Goal: Task Accomplishment & Management: Complete application form

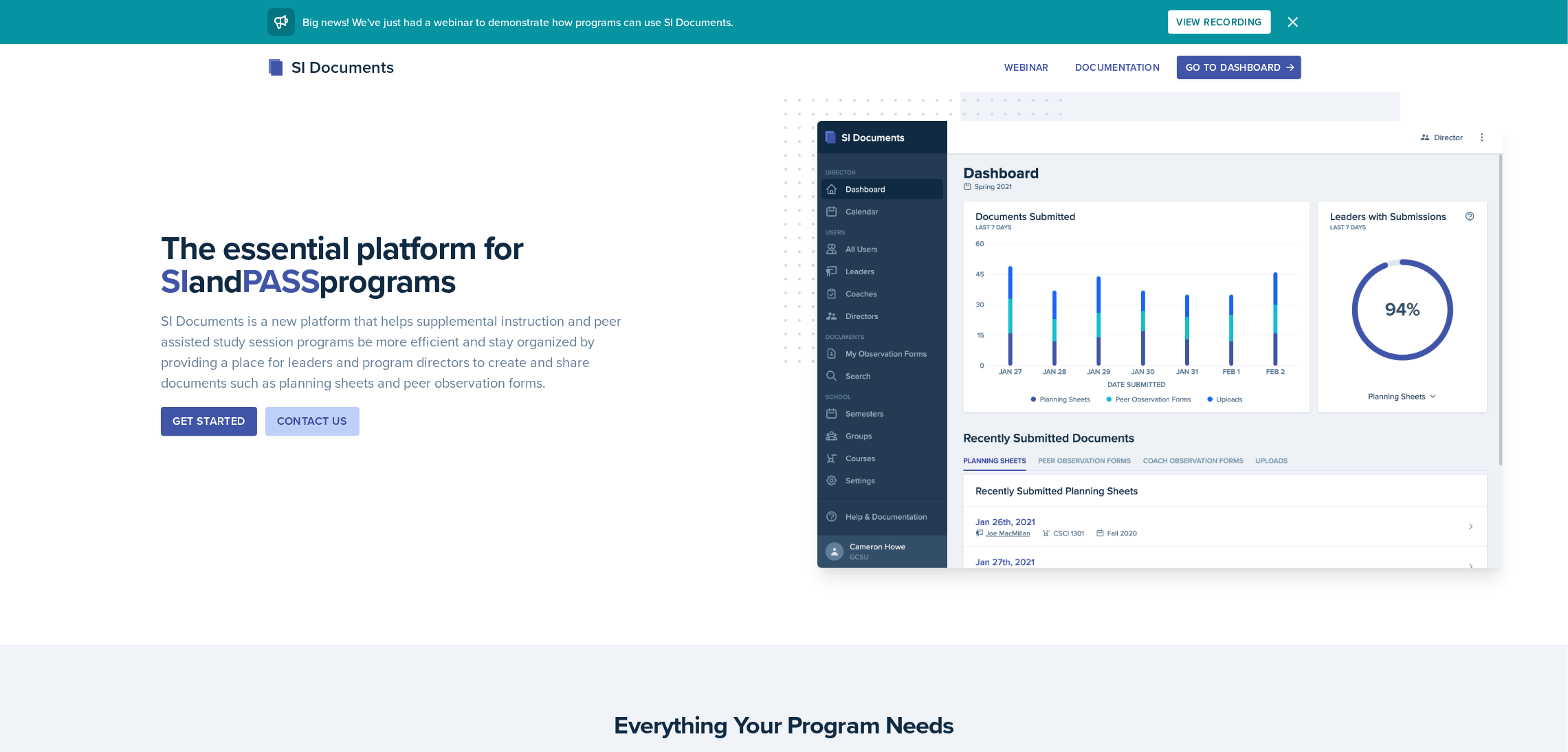
click at [1245, 70] on div "Go to Dashboard" at bounding box center [1239, 67] width 106 height 11
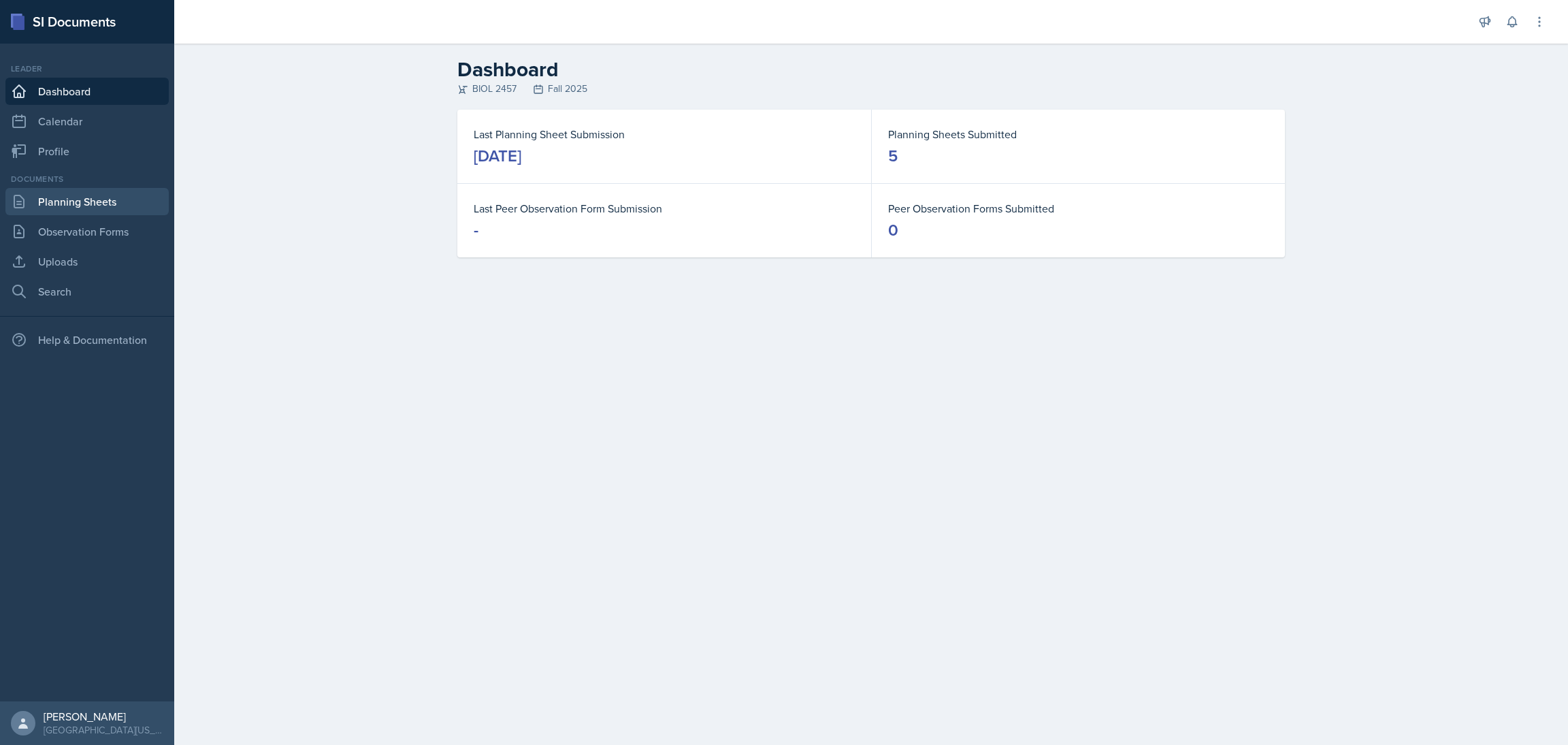
click at [100, 199] on link "Planning Sheets" at bounding box center [87, 202] width 164 height 27
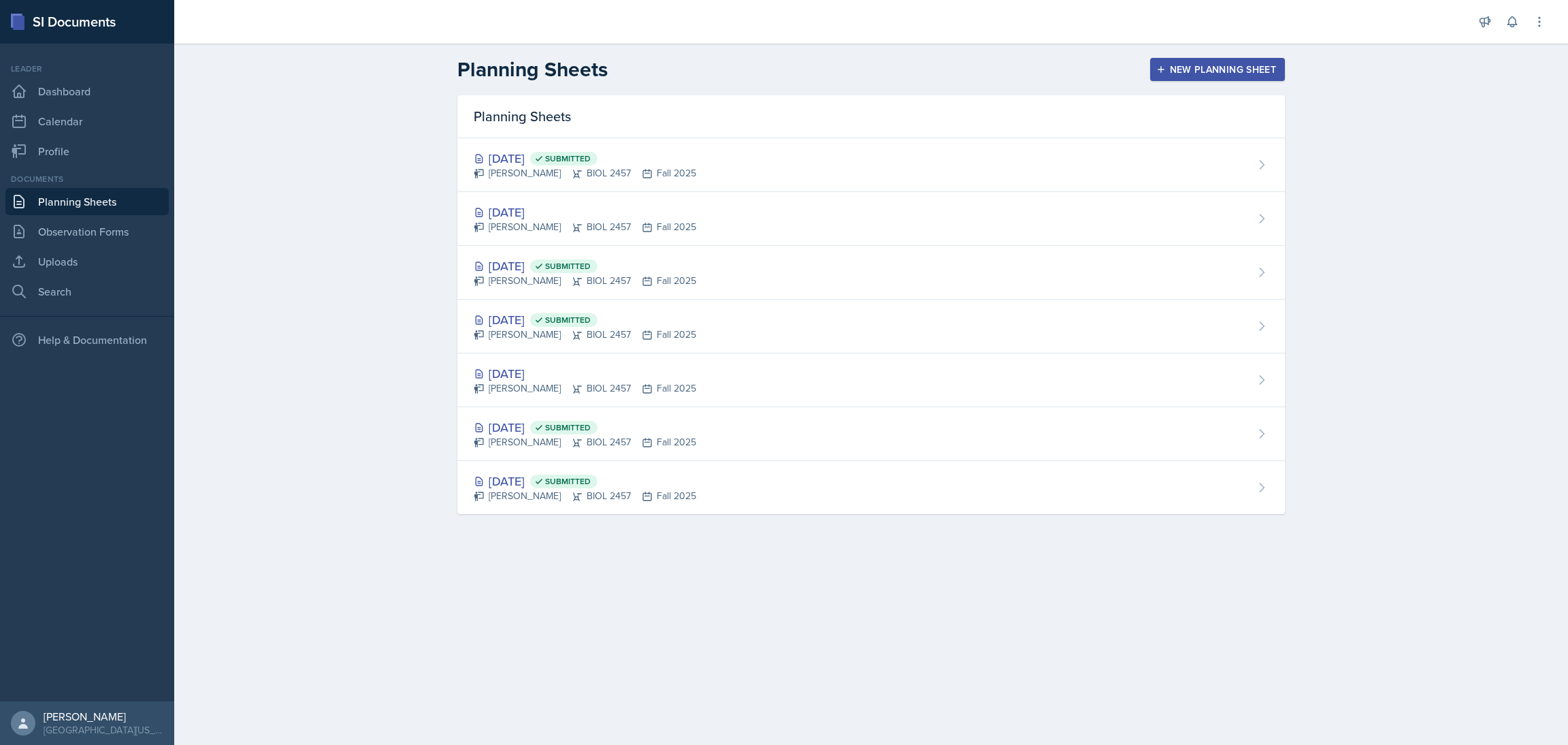
click at [1183, 65] on div "New Planning Sheet" at bounding box center [1217, 70] width 117 height 11
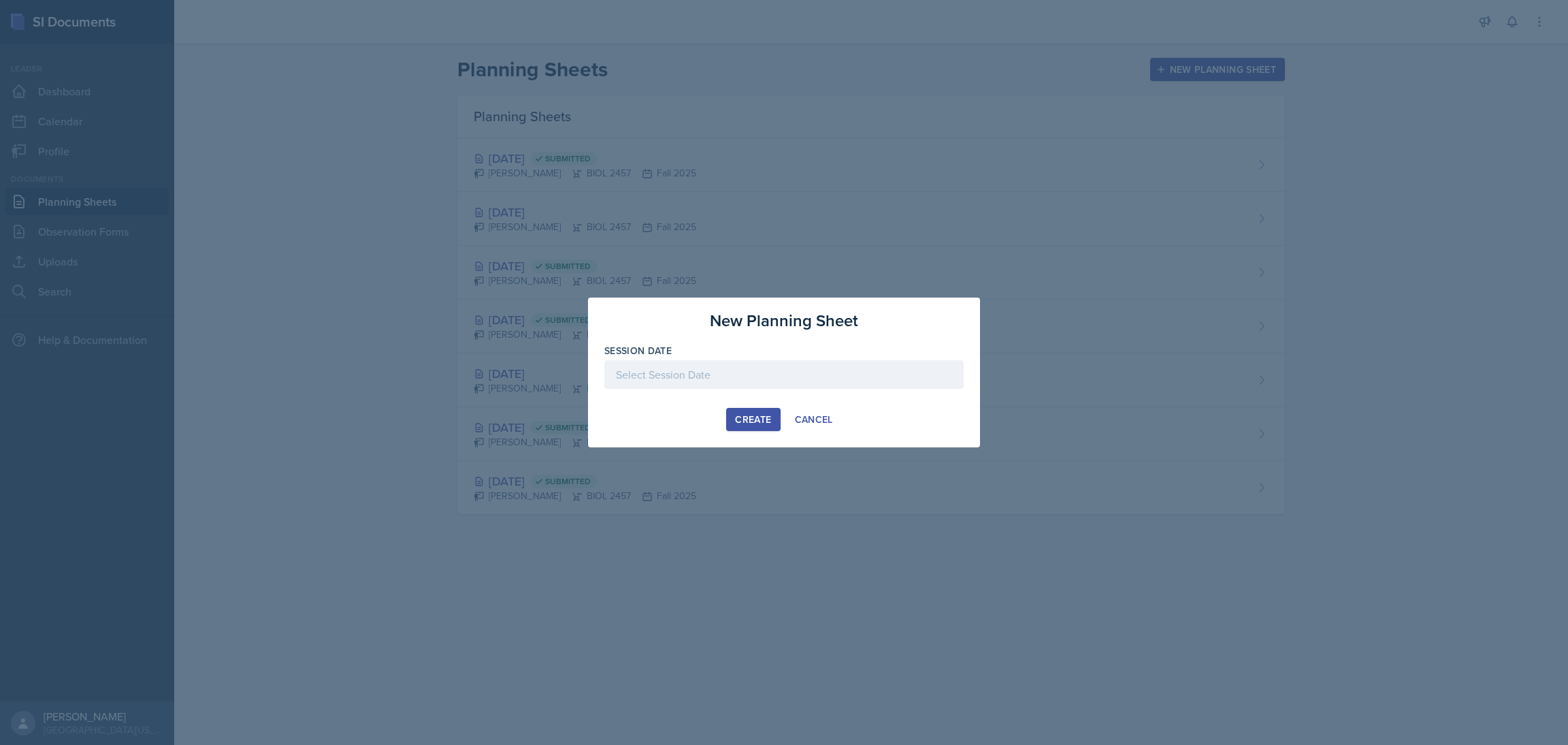
click at [717, 384] on div at bounding box center [784, 375] width 360 height 29
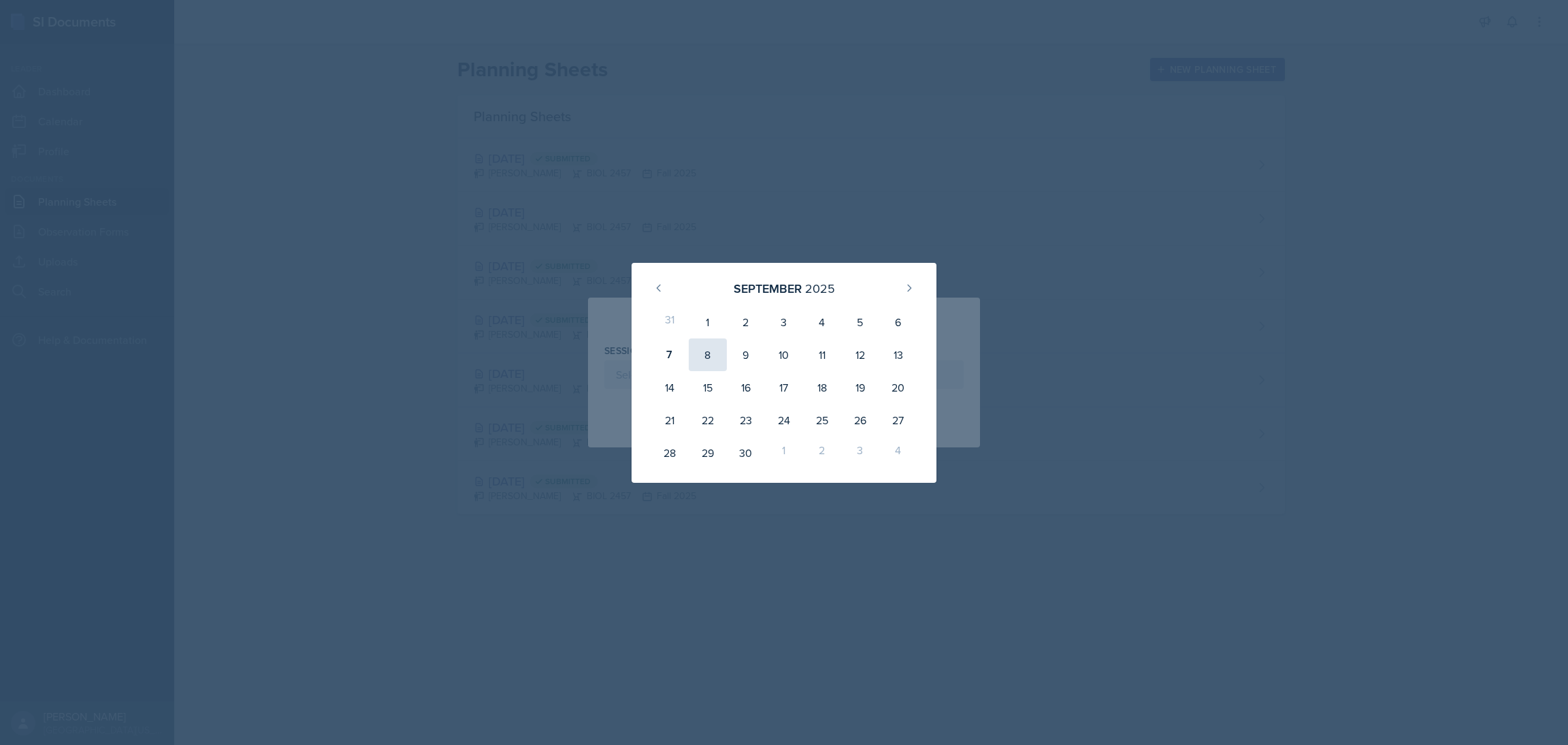
click at [712, 359] on div "8" at bounding box center [707, 354] width 38 height 33
type input "[DATE]"
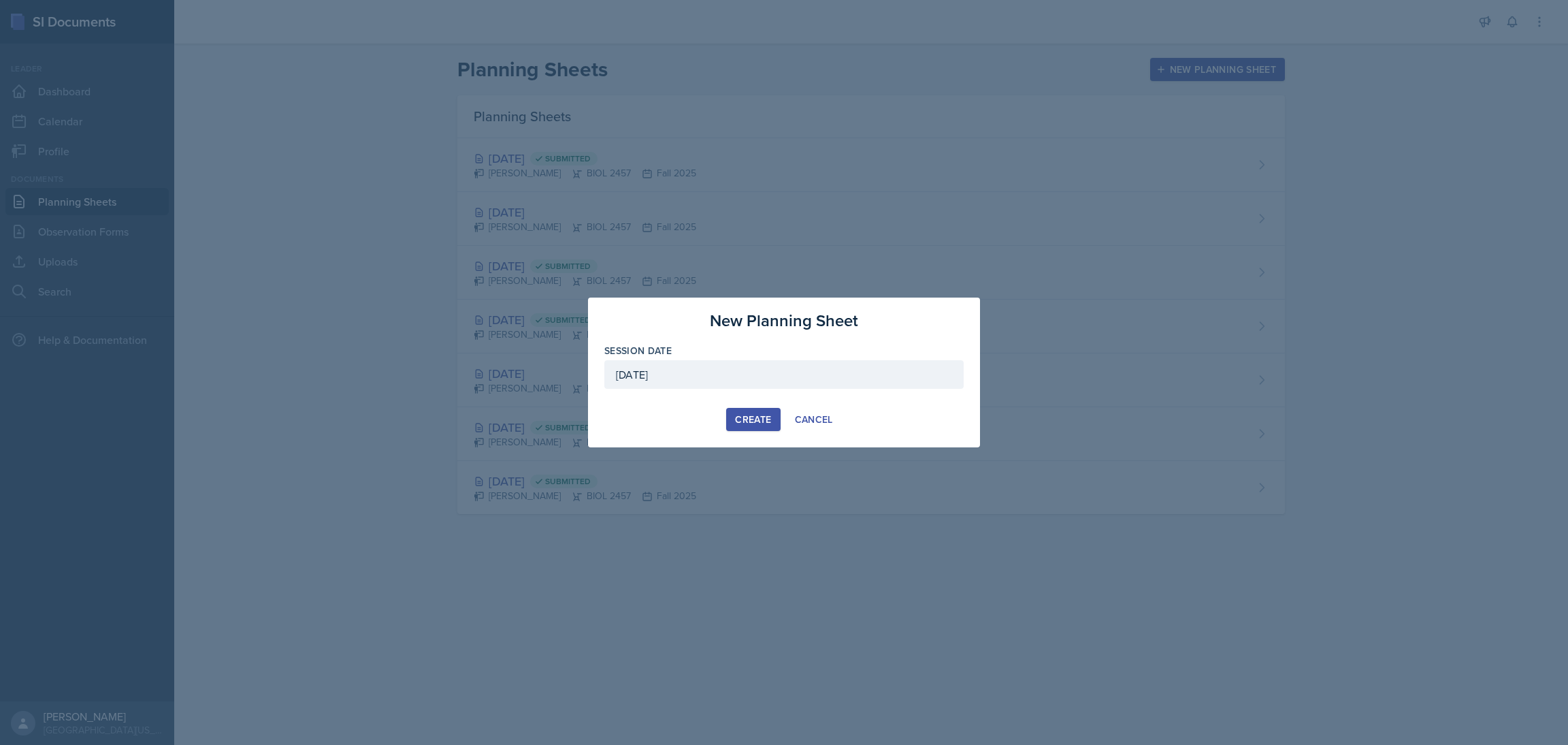
click at [745, 414] on div "Create" at bounding box center [753, 420] width 36 height 11
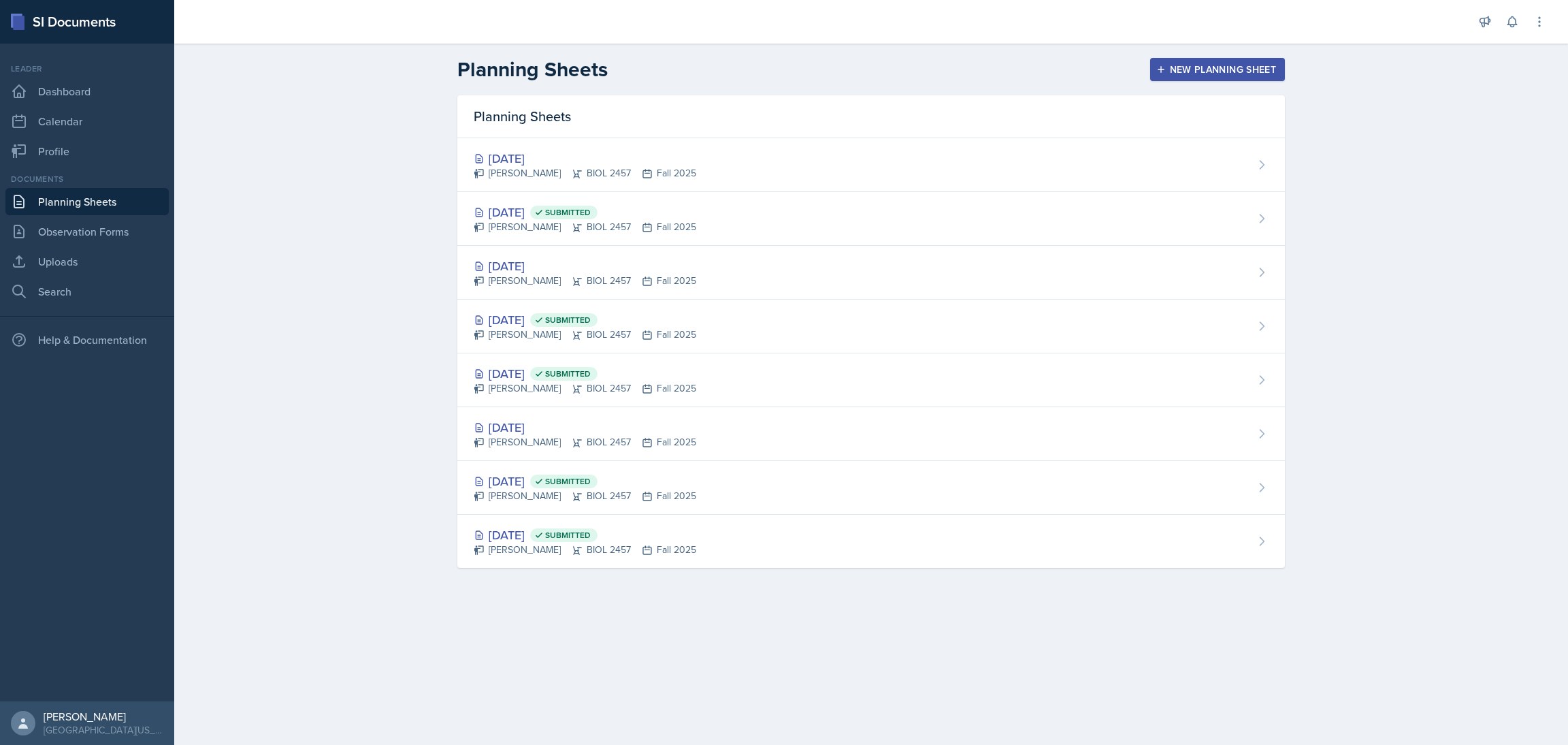
click at [1186, 61] on button "New Planning Sheet" at bounding box center [1217, 69] width 135 height 23
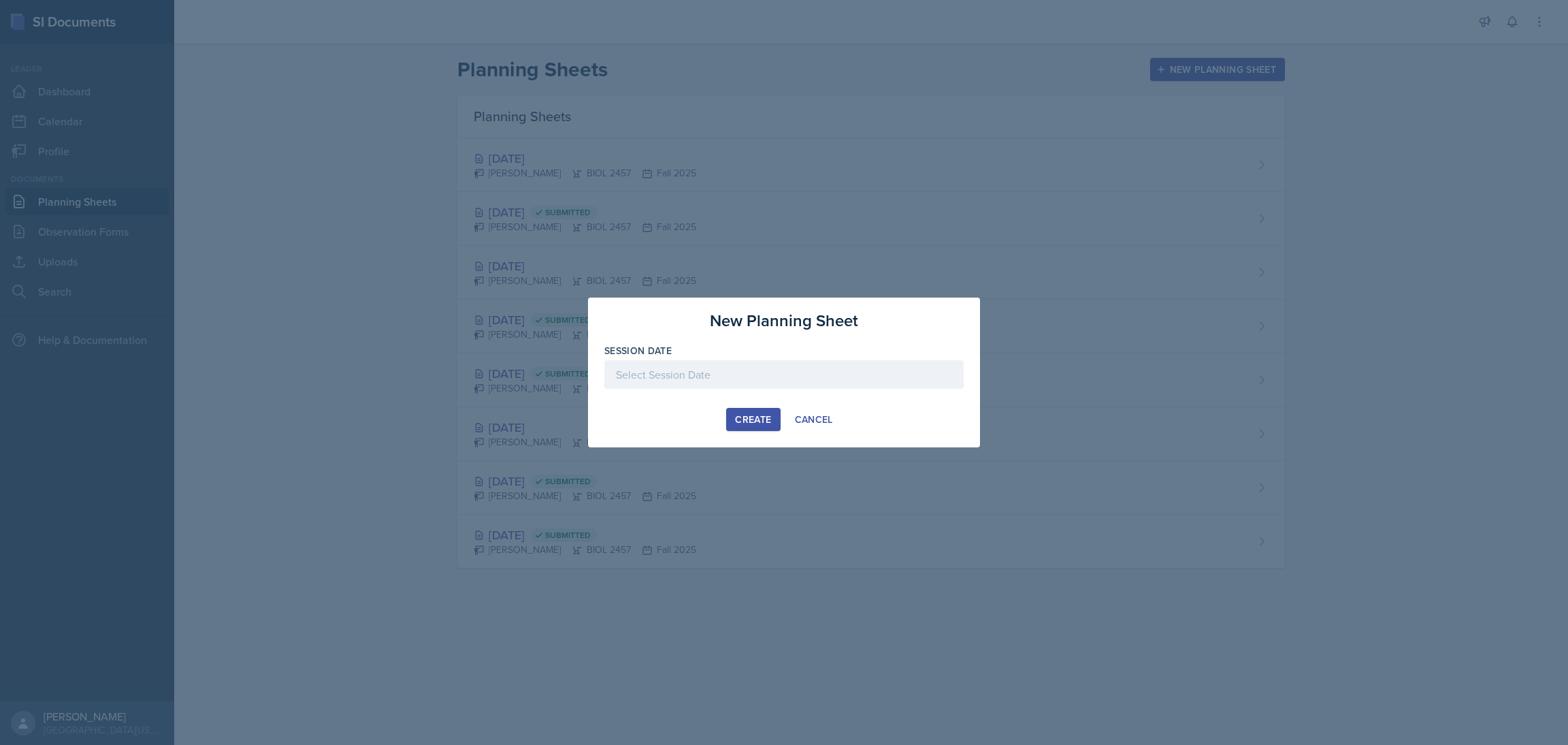
click at [760, 414] on div "Create" at bounding box center [753, 420] width 36 height 11
click at [656, 344] on label "Session Date" at bounding box center [638, 350] width 67 height 14
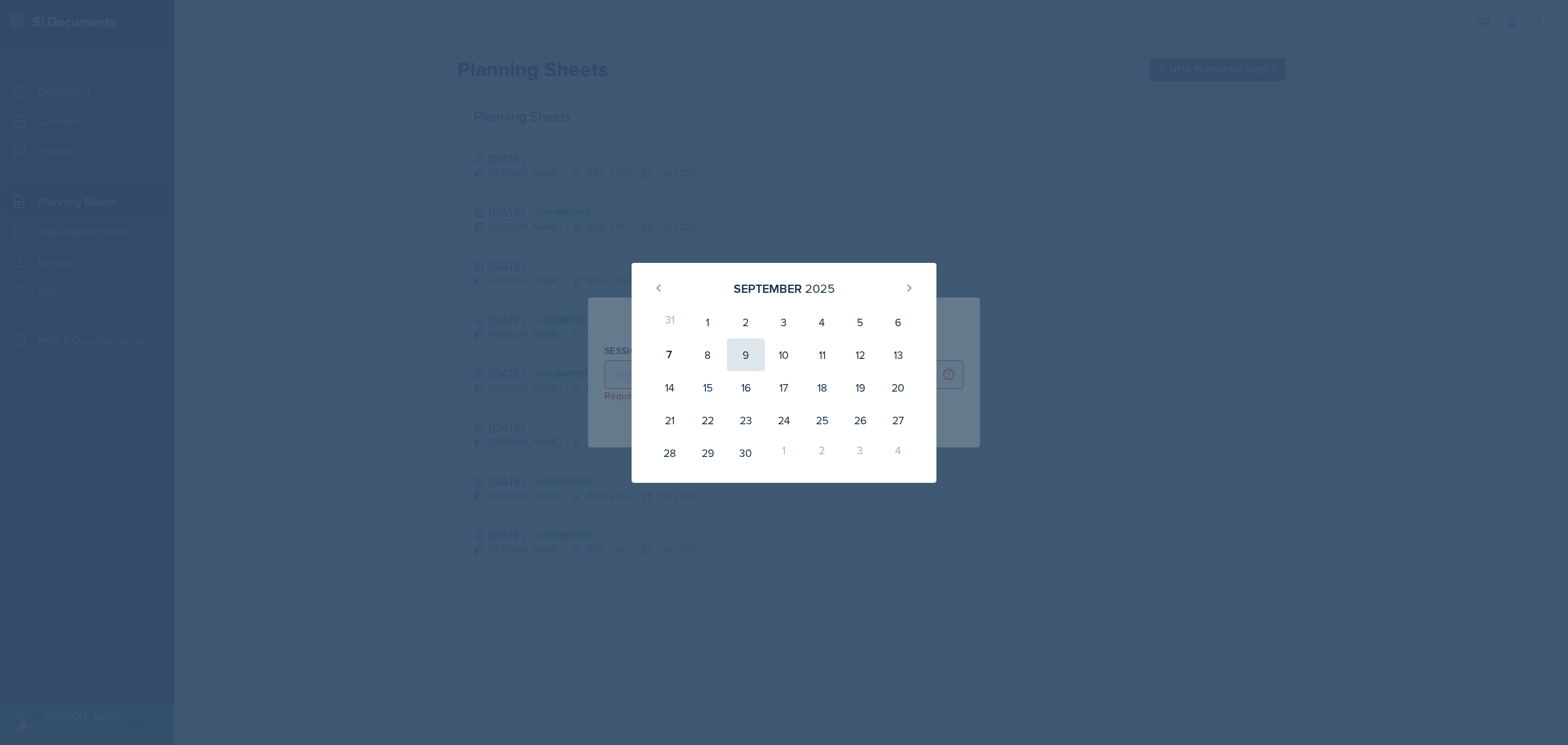
click at [750, 359] on div "9" at bounding box center [745, 354] width 38 height 33
type input "[DATE]"
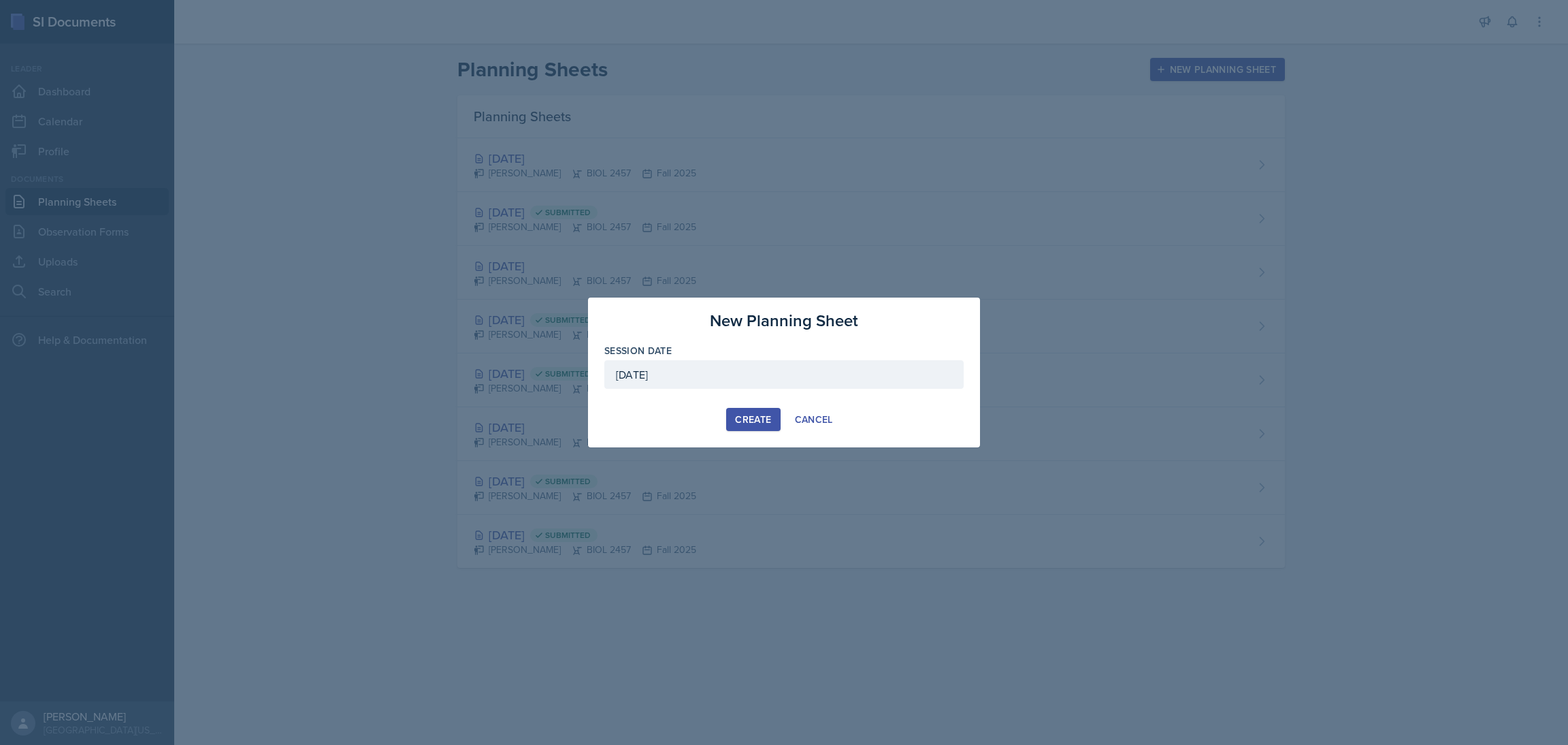
click at [763, 414] on div "Create" at bounding box center [753, 420] width 36 height 11
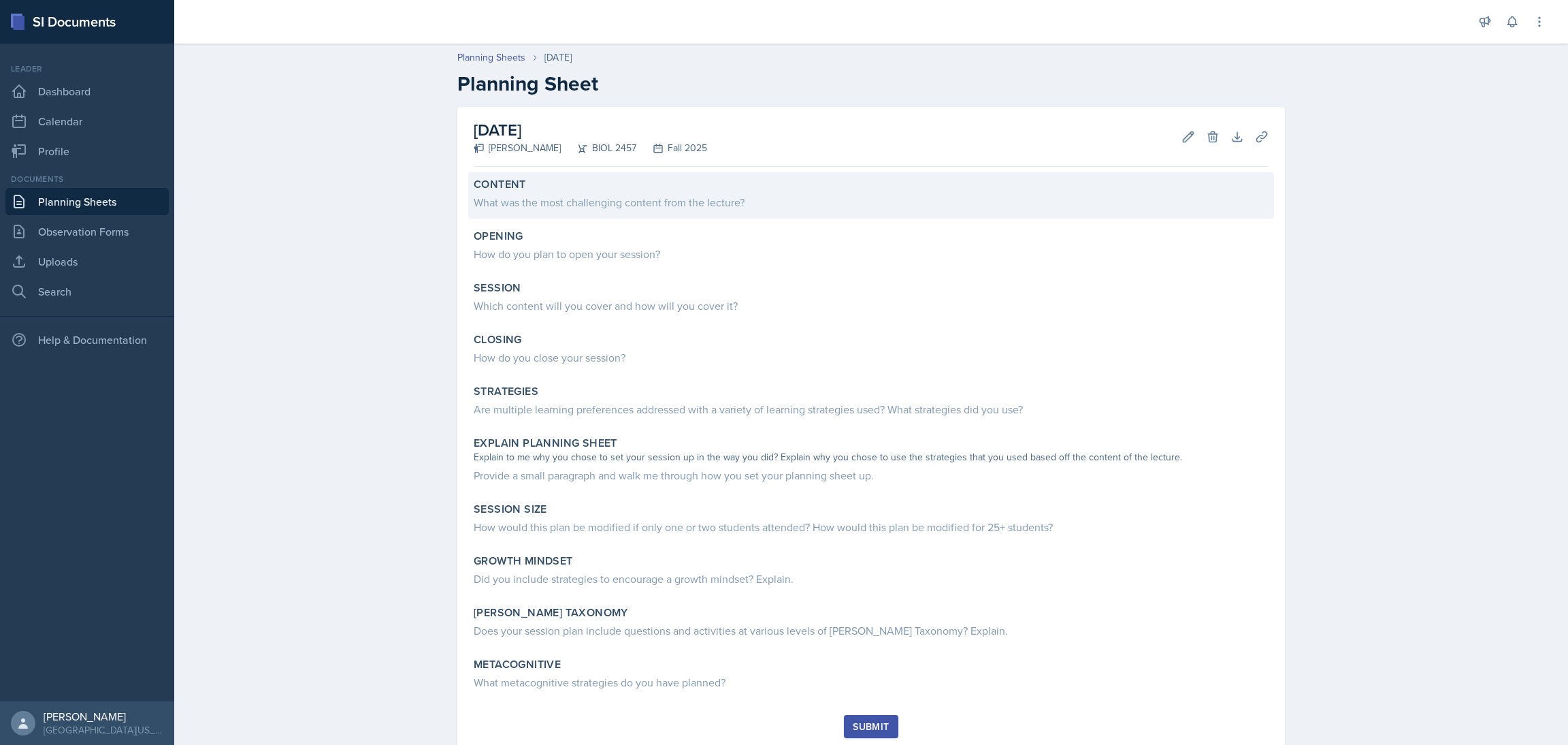
click at [495, 202] on div "What was the most challenging content from the lecture?" at bounding box center [871, 202] width 794 height 16
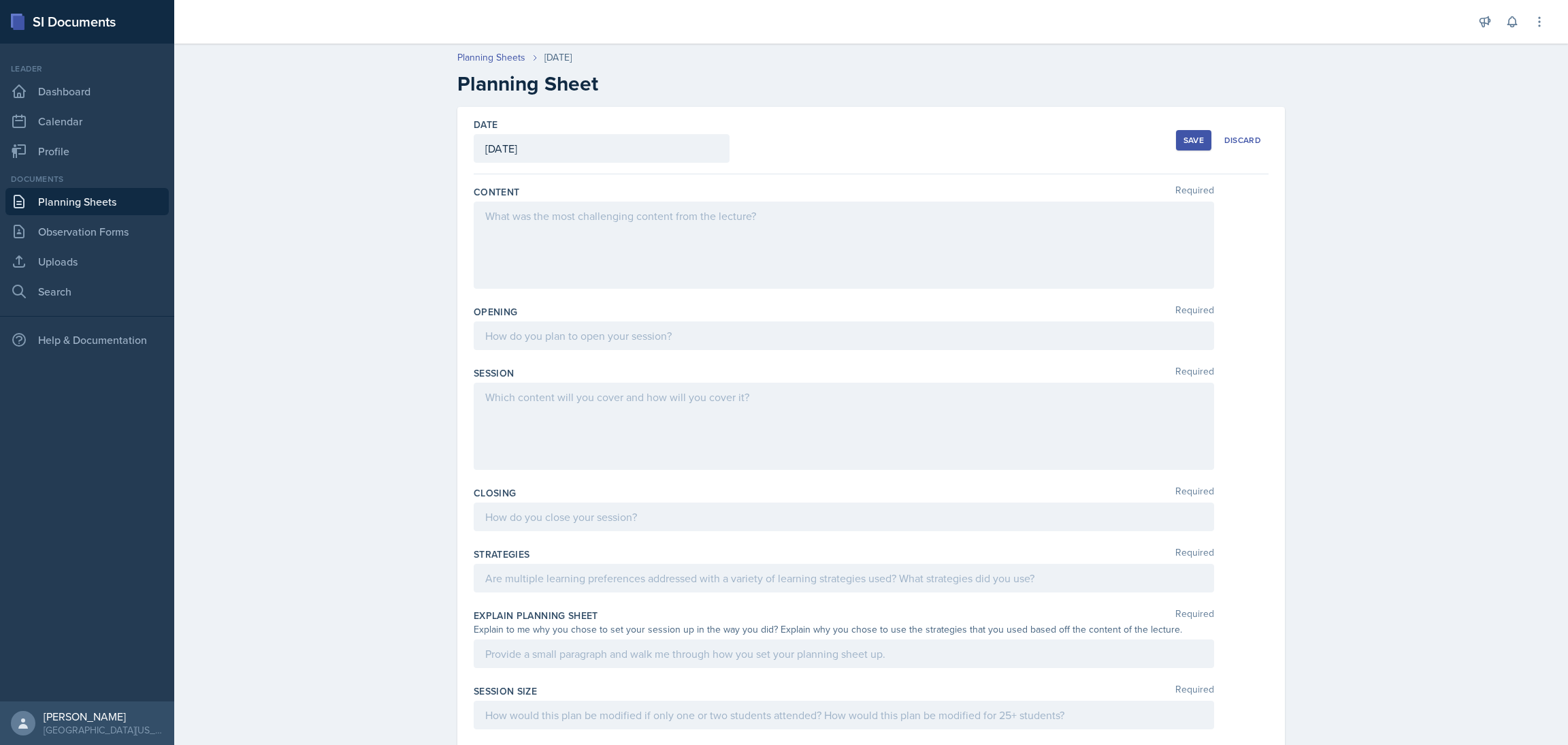
click at [670, 234] on div at bounding box center [843, 245] width 741 height 88
click at [655, 253] on div at bounding box center [843, 245] width 741 height 88
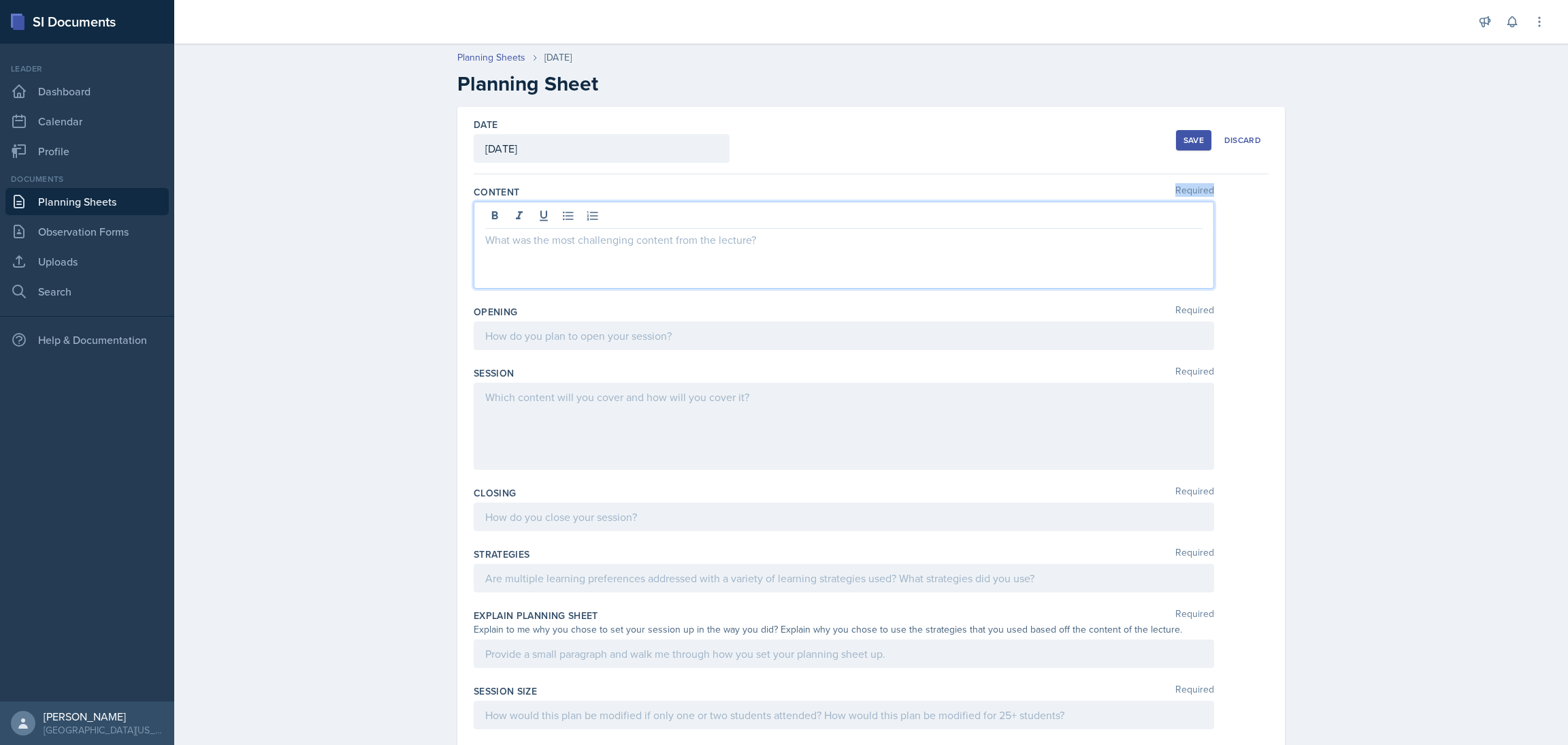
click at [655, 253] on div at bounding box center [843, 245] width 741 height 88
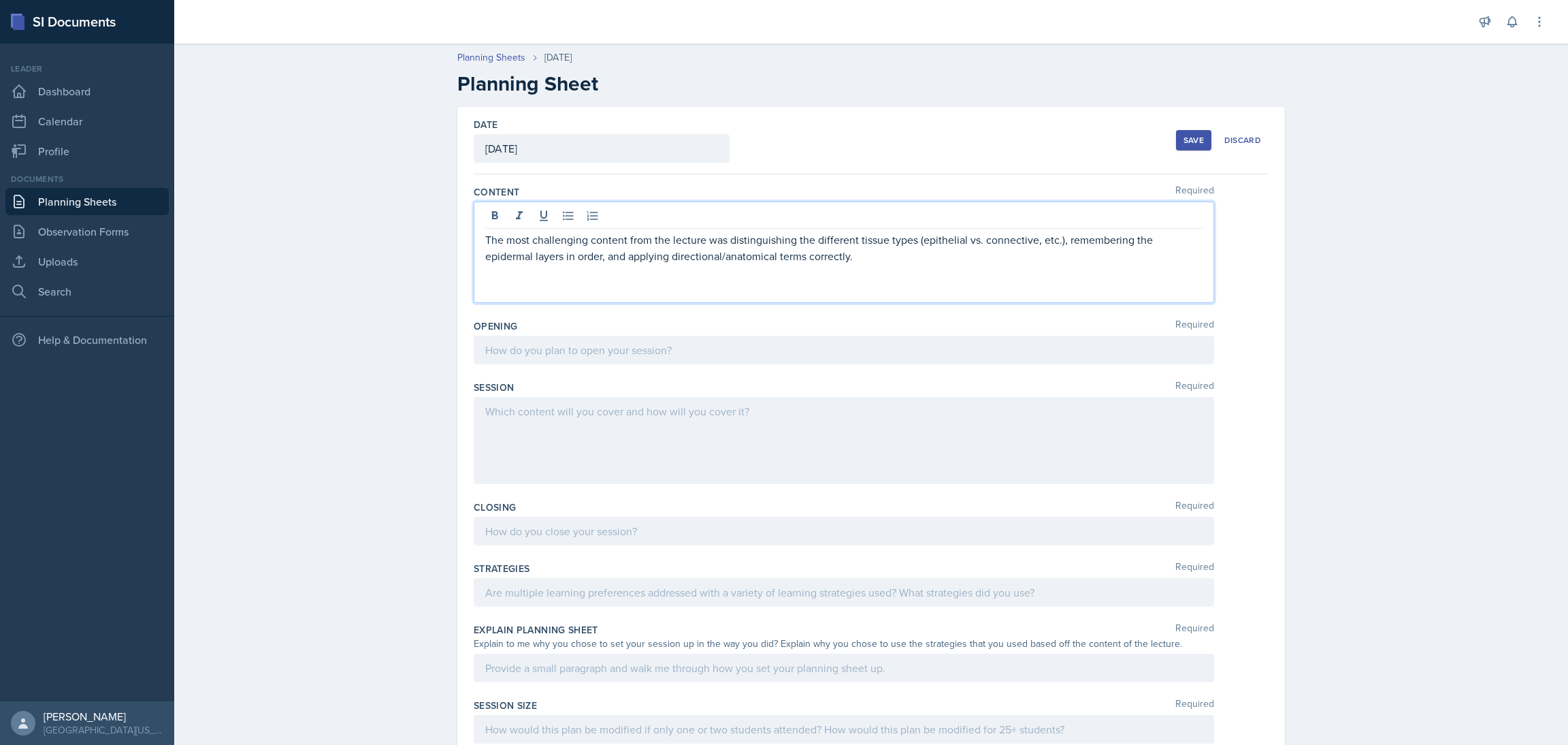
click at [531, 348] on div at bounding box center [843, 350] width 741 height 29
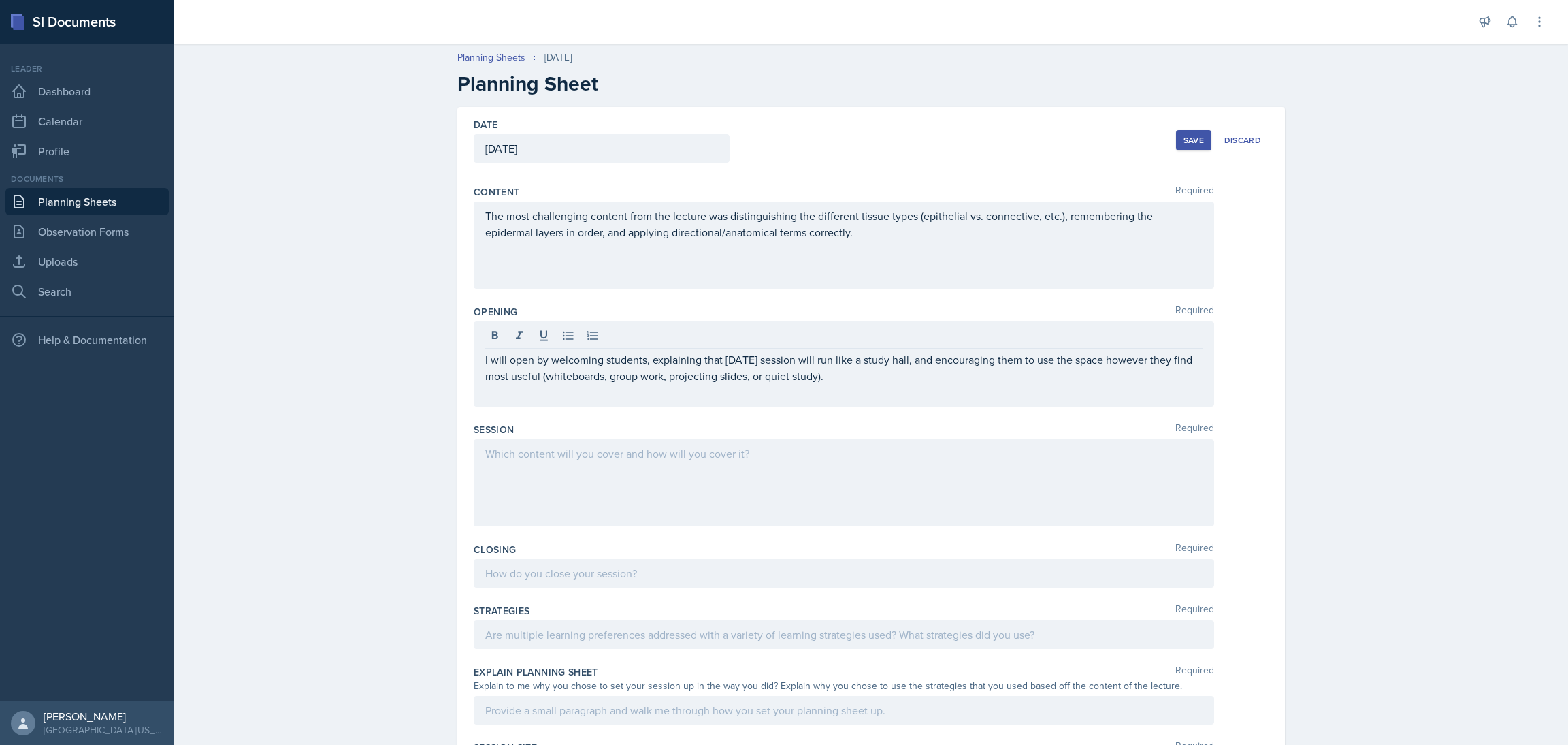
click at [591, 470] on div at bounding box center [843, 482] width 741 height 88
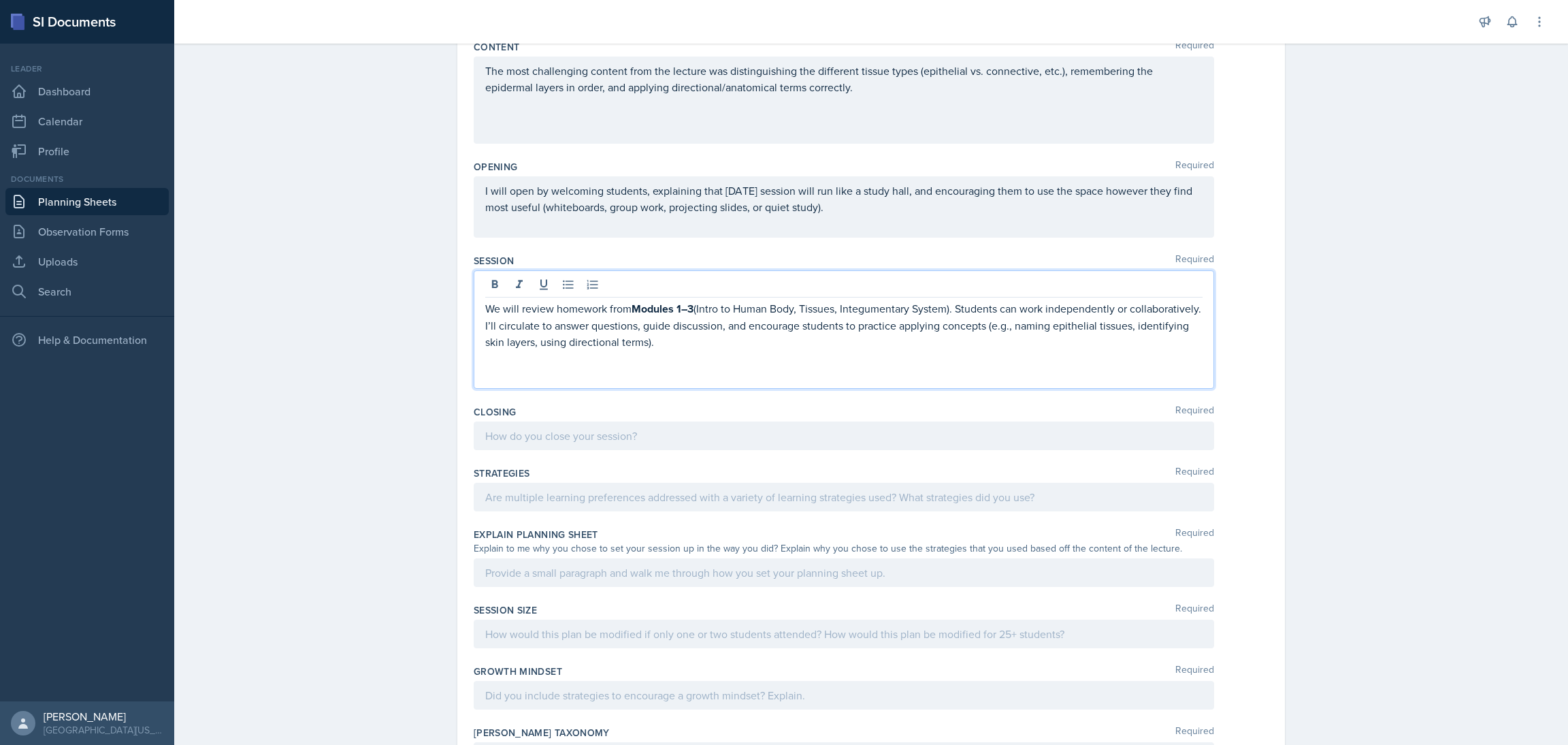
scroll to position [196, 0]
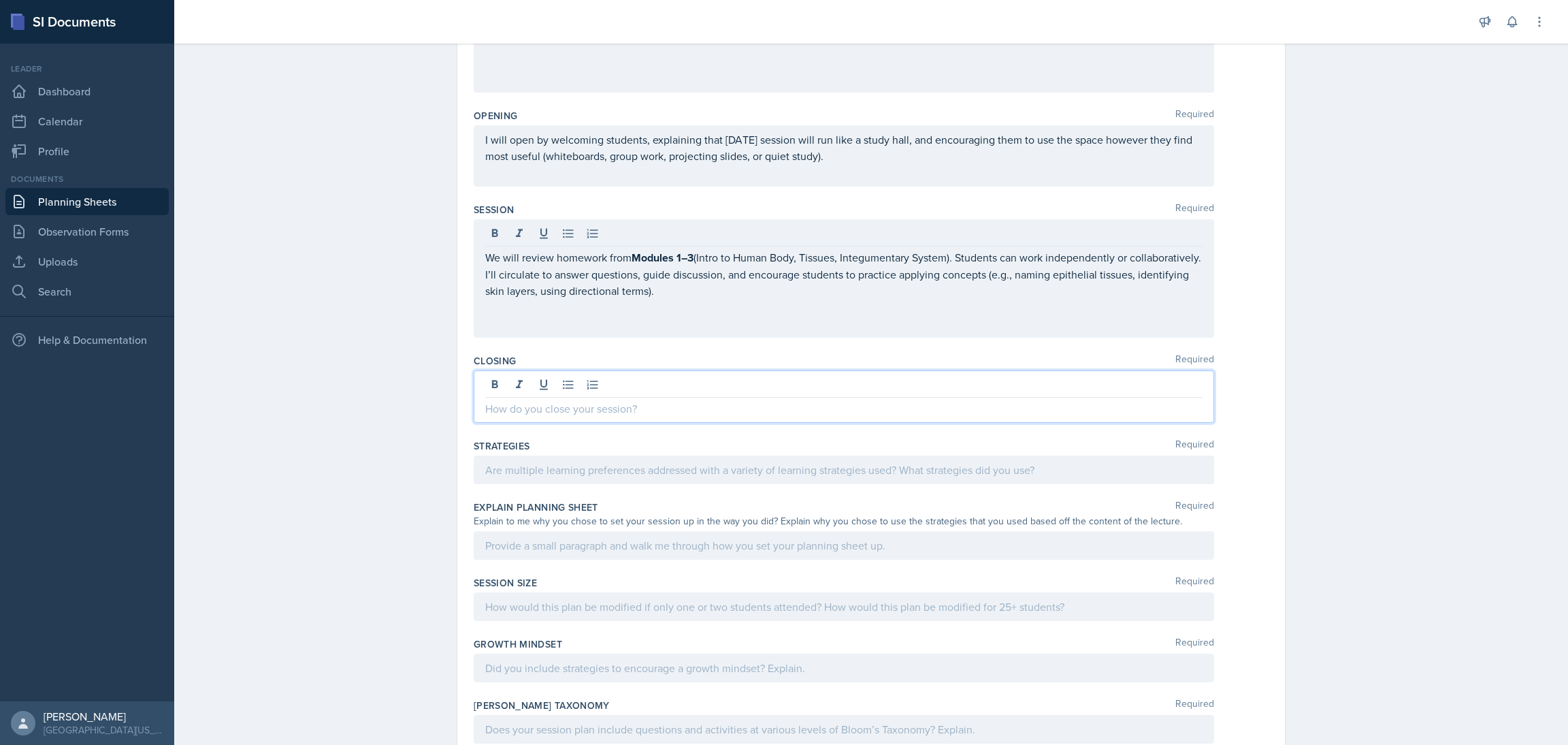
click at [652, 401] on p at bounding box center [844, 409] width 717 height 16
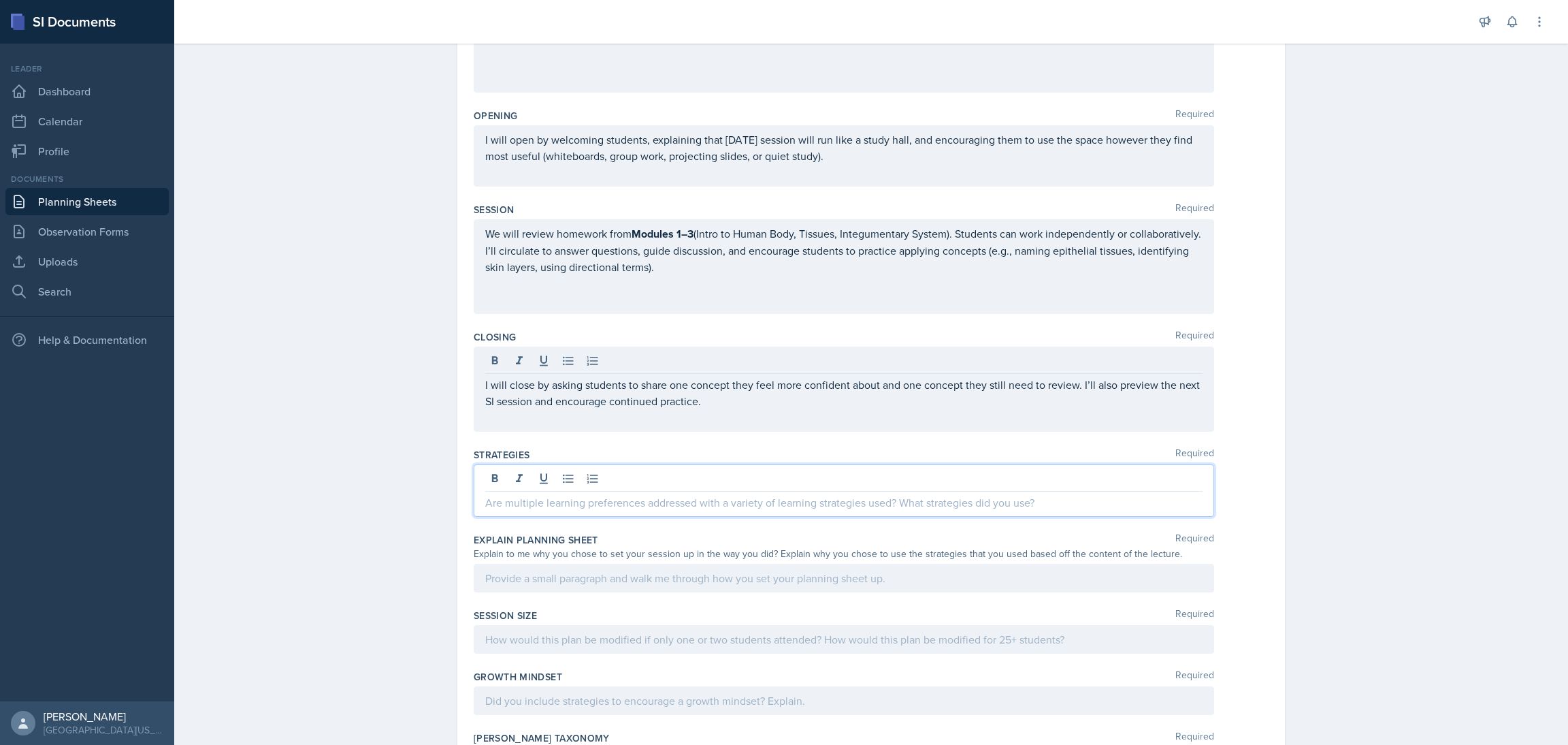
click at [591, 482] on div at bounding box center [843, 490] width 741 height 52
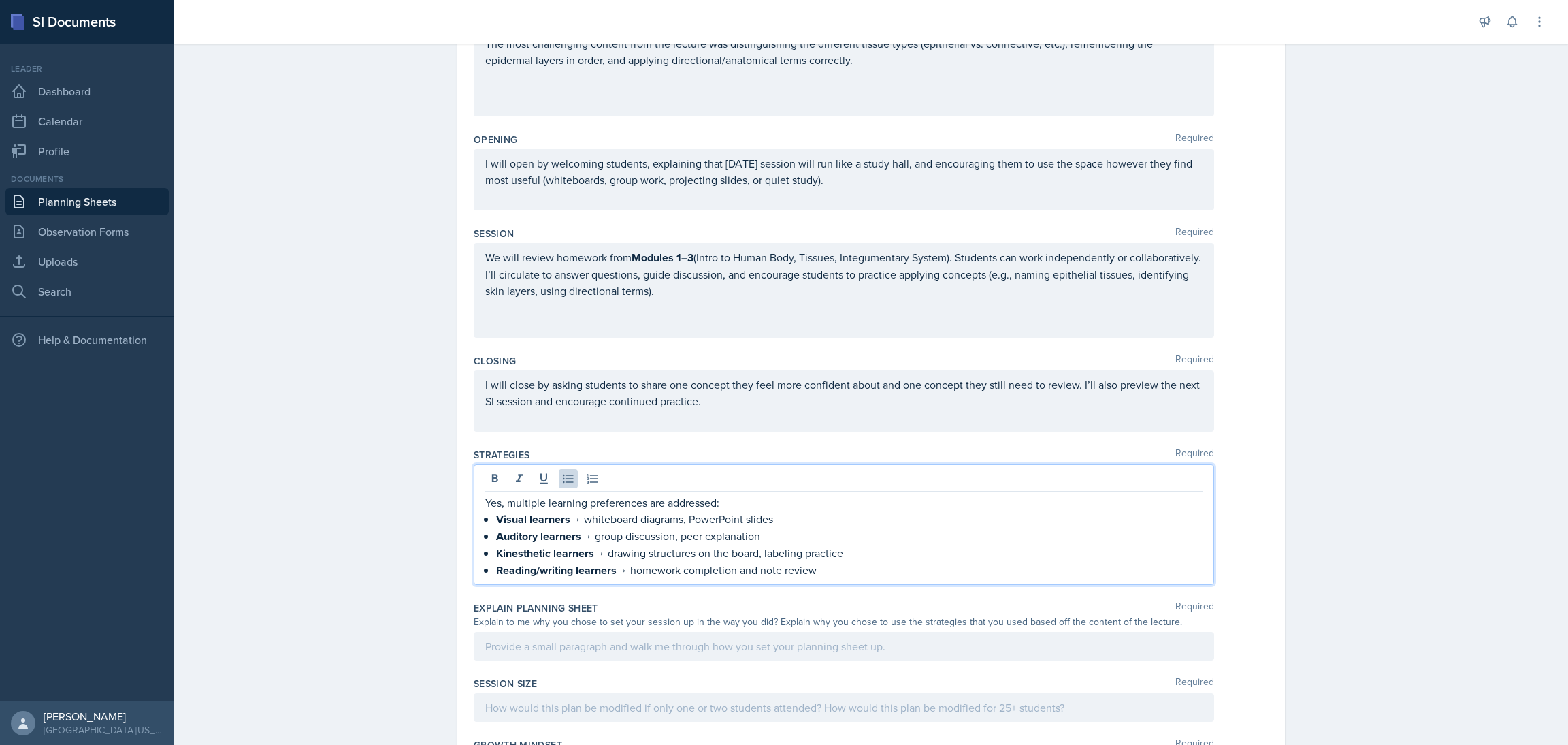
click at [497, 638] on div at bounding box center [843, 646] width 741 height 29
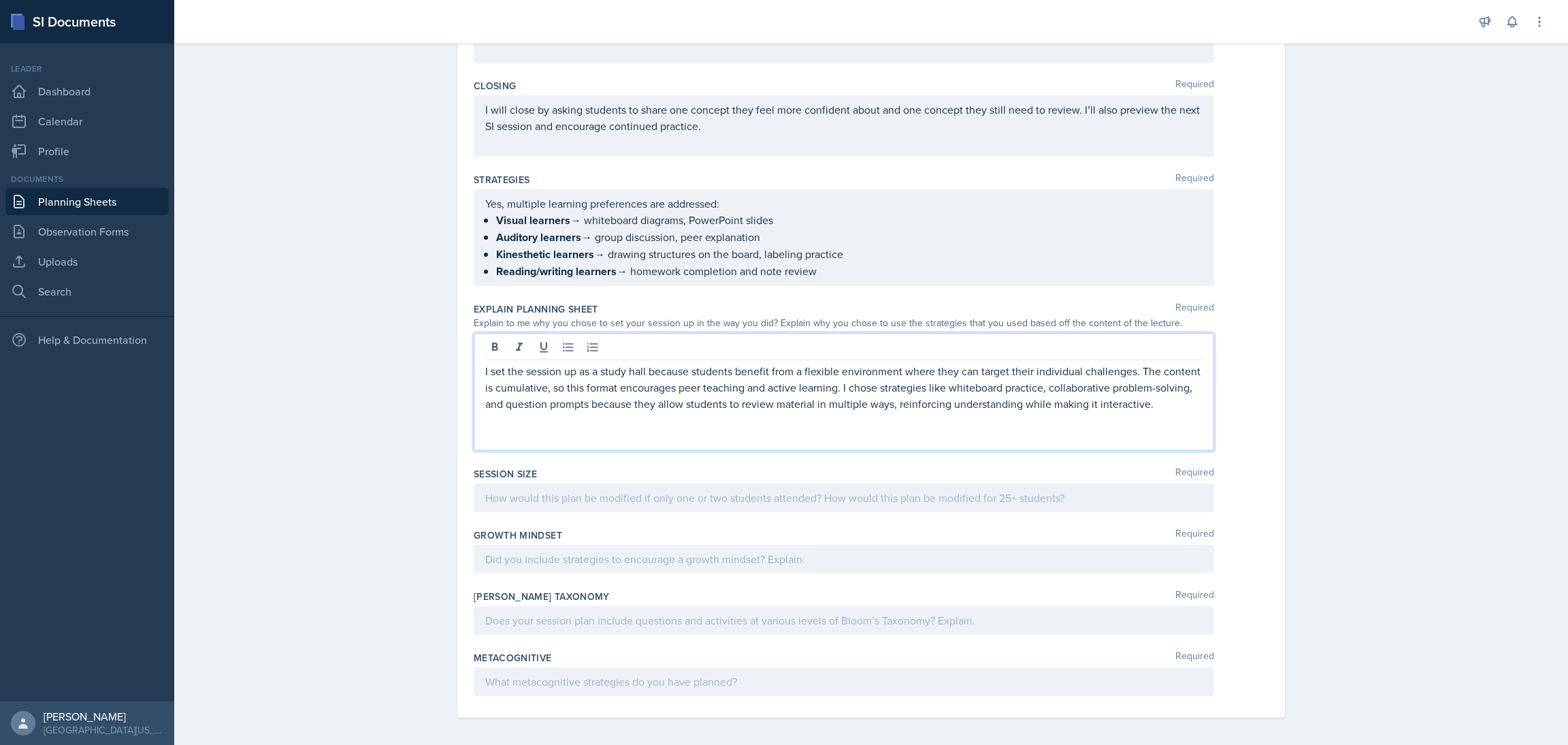
scroll to position [454, 0]
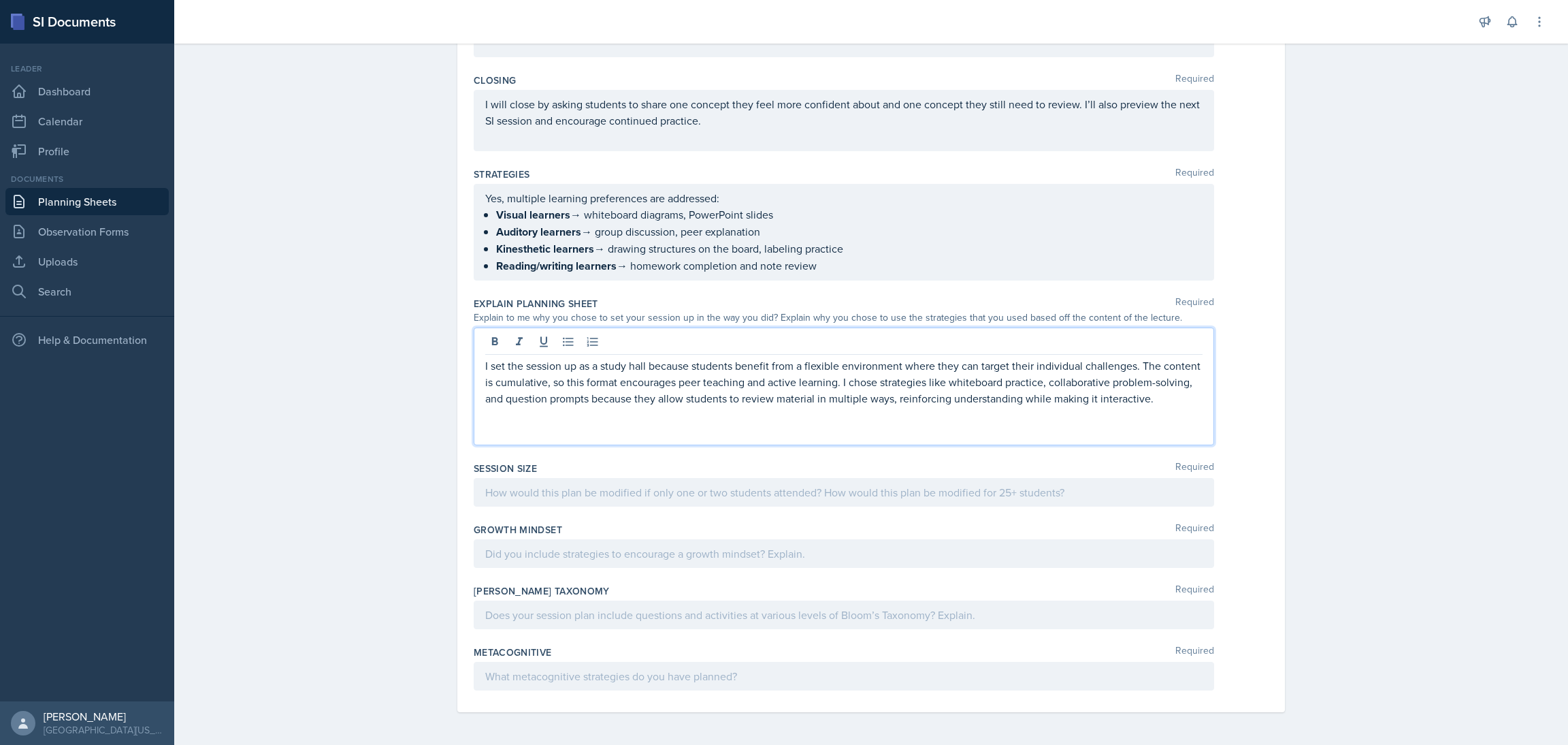
click at [516, 491] on p at bounding box center [844, 492] width 717 height 16
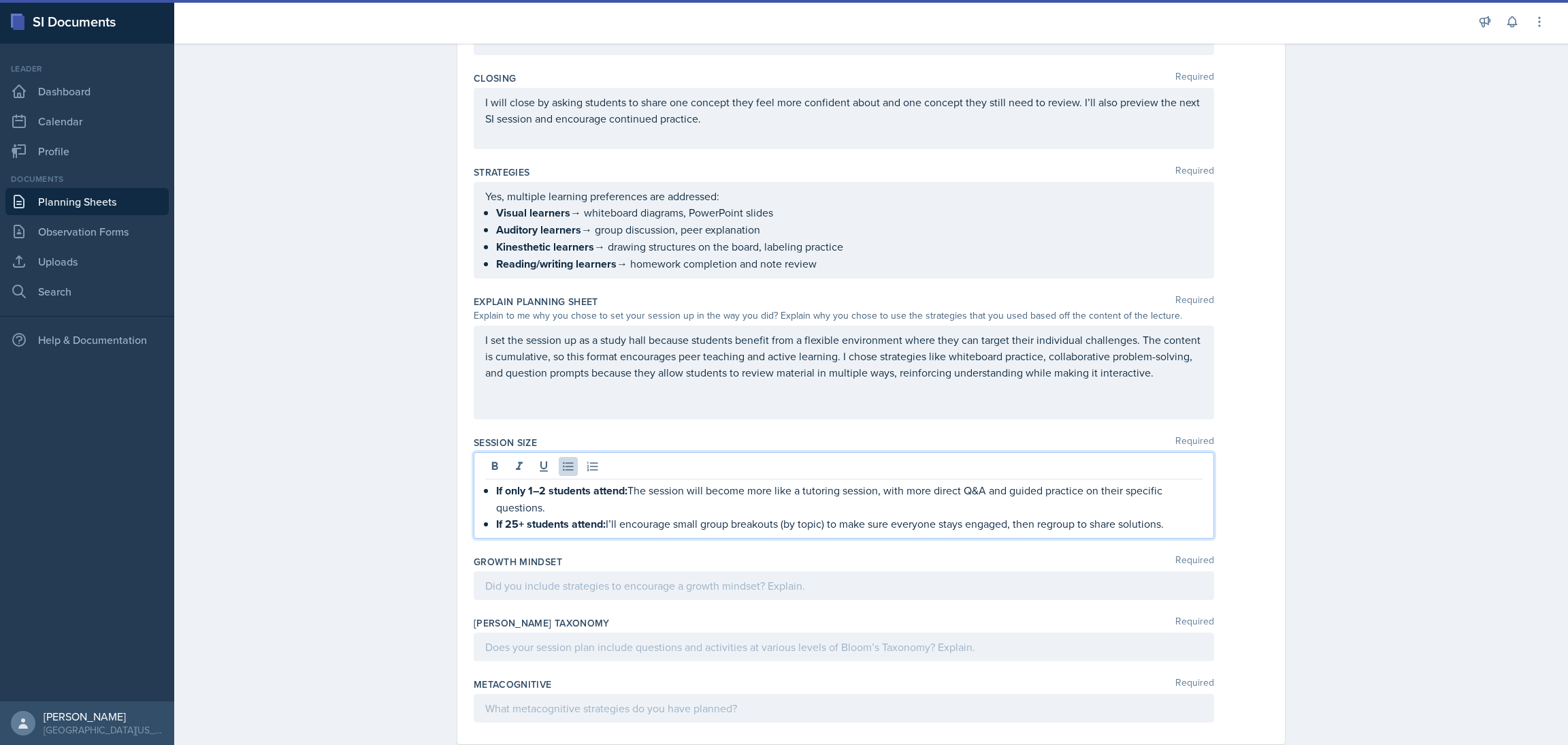
click at [518, 588] on div at bounding box center [843, 585] width 741 height 29
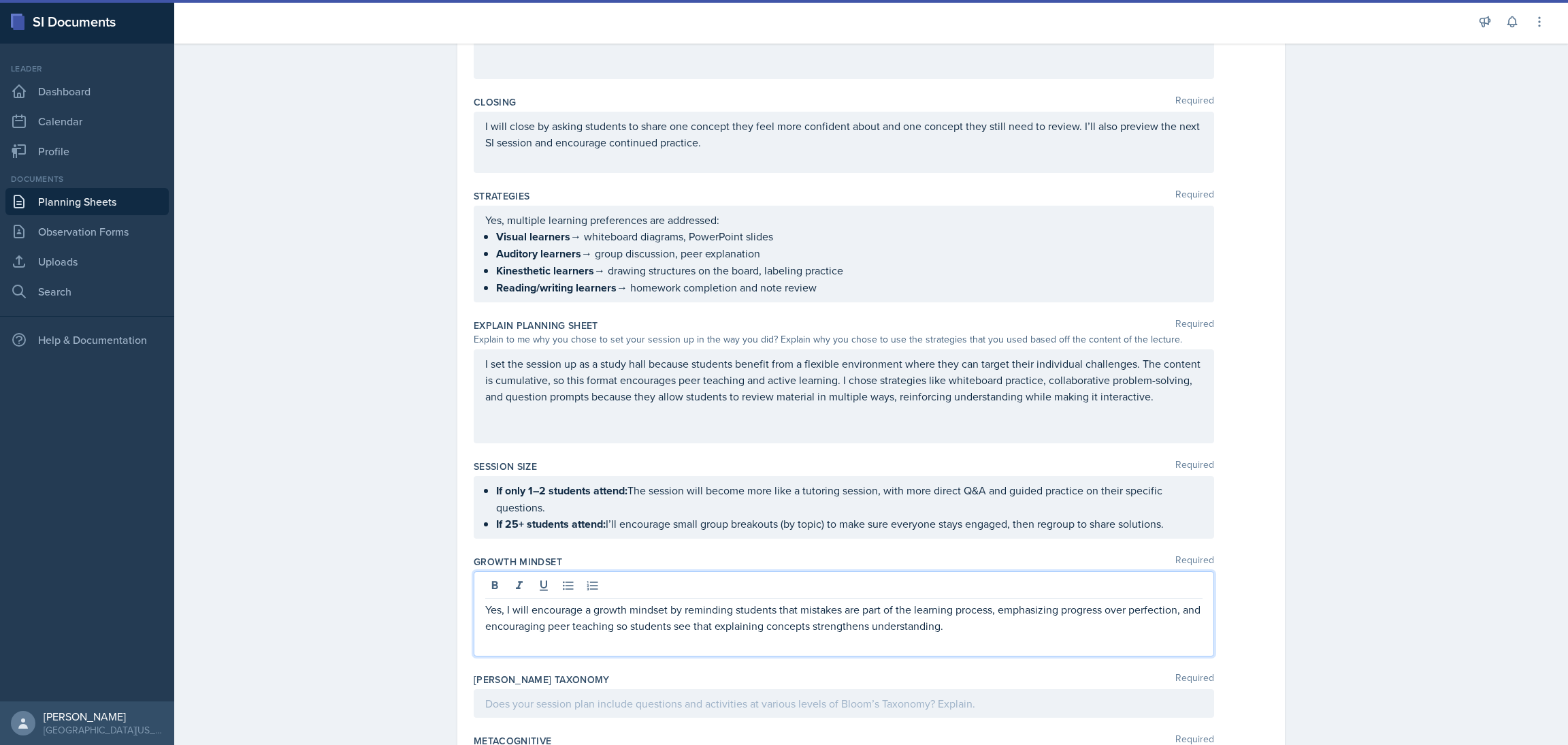
scroll to position [522, 0]
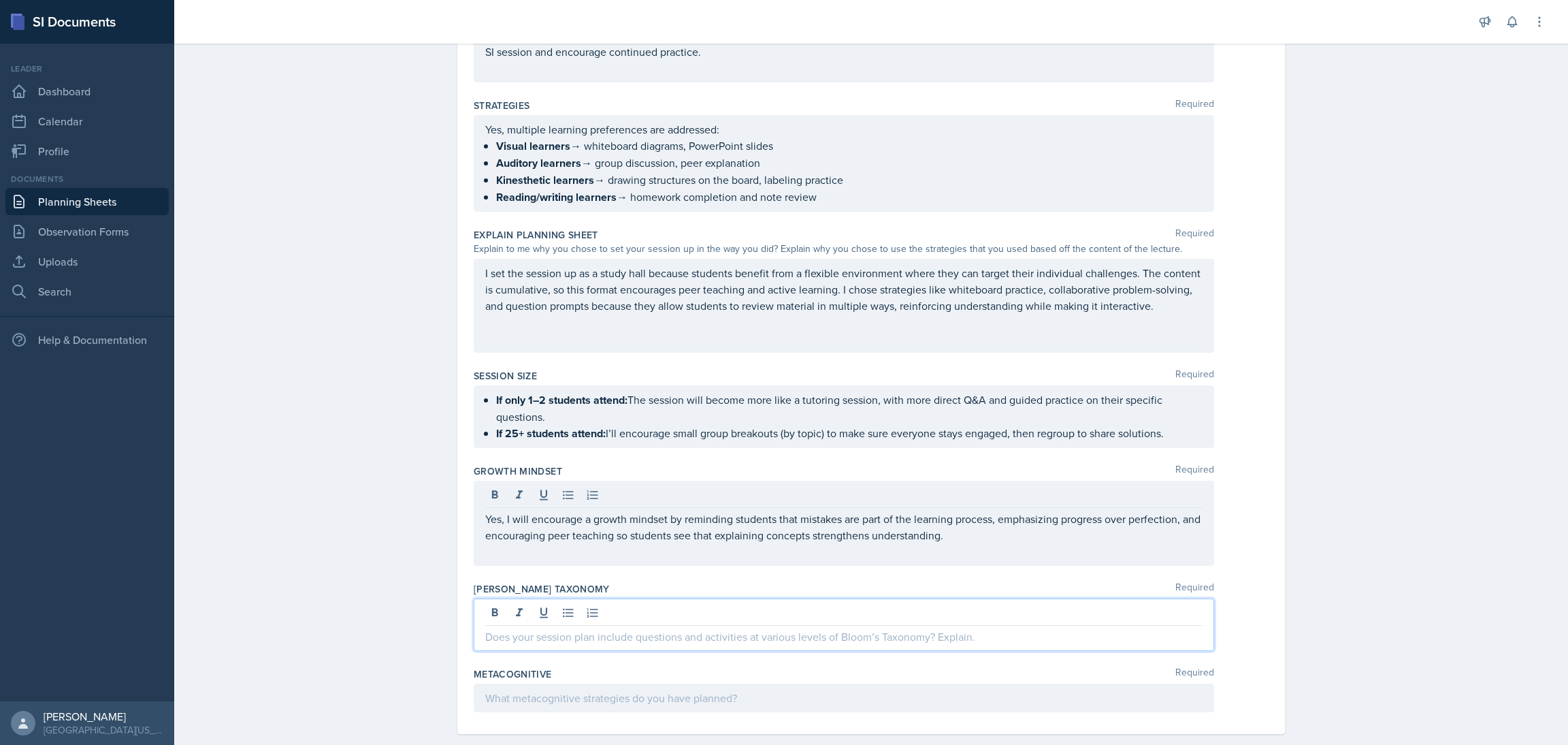
click at [579, 612] on div at bounding box center [843, 624] width 741 height 52
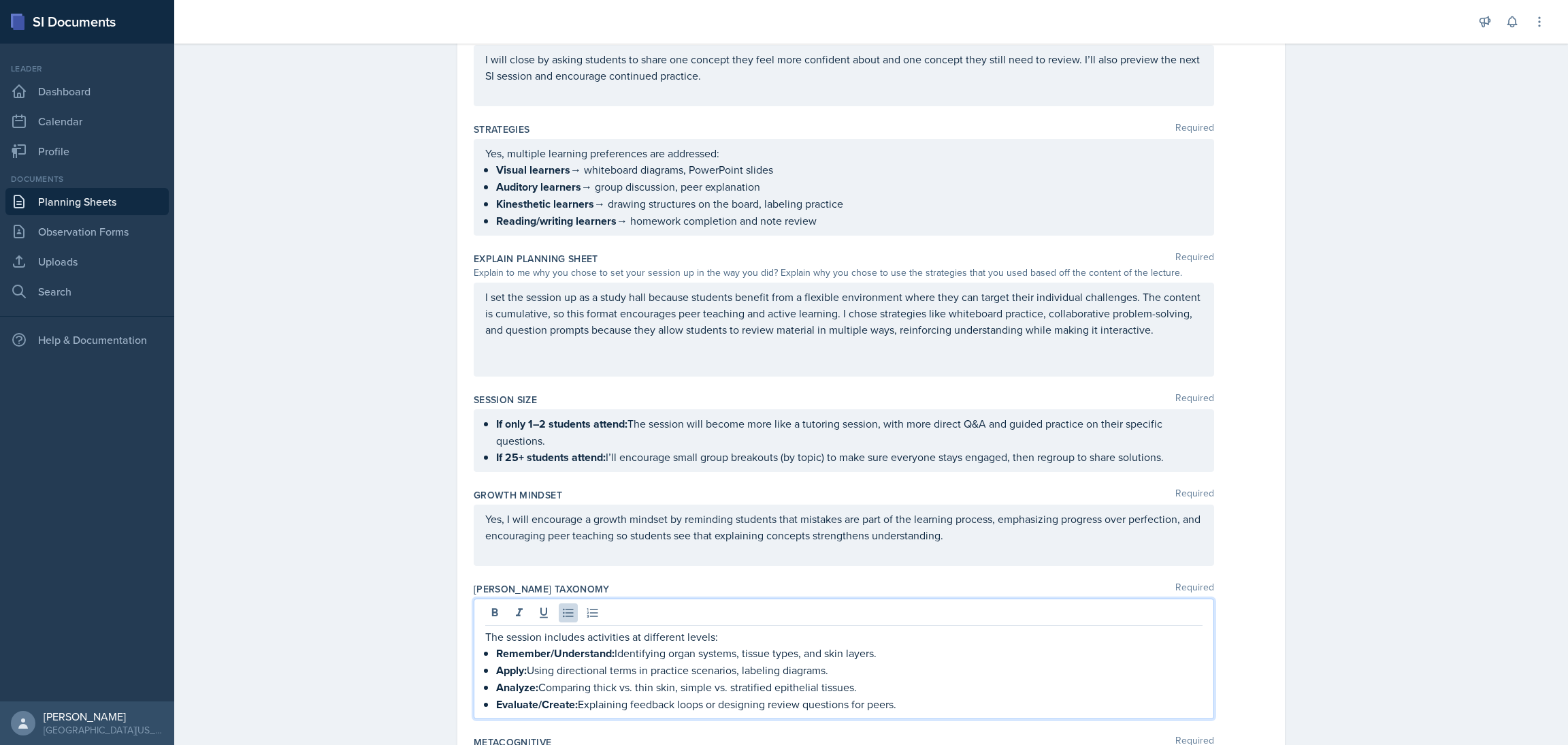
scroll to position [590, 0]
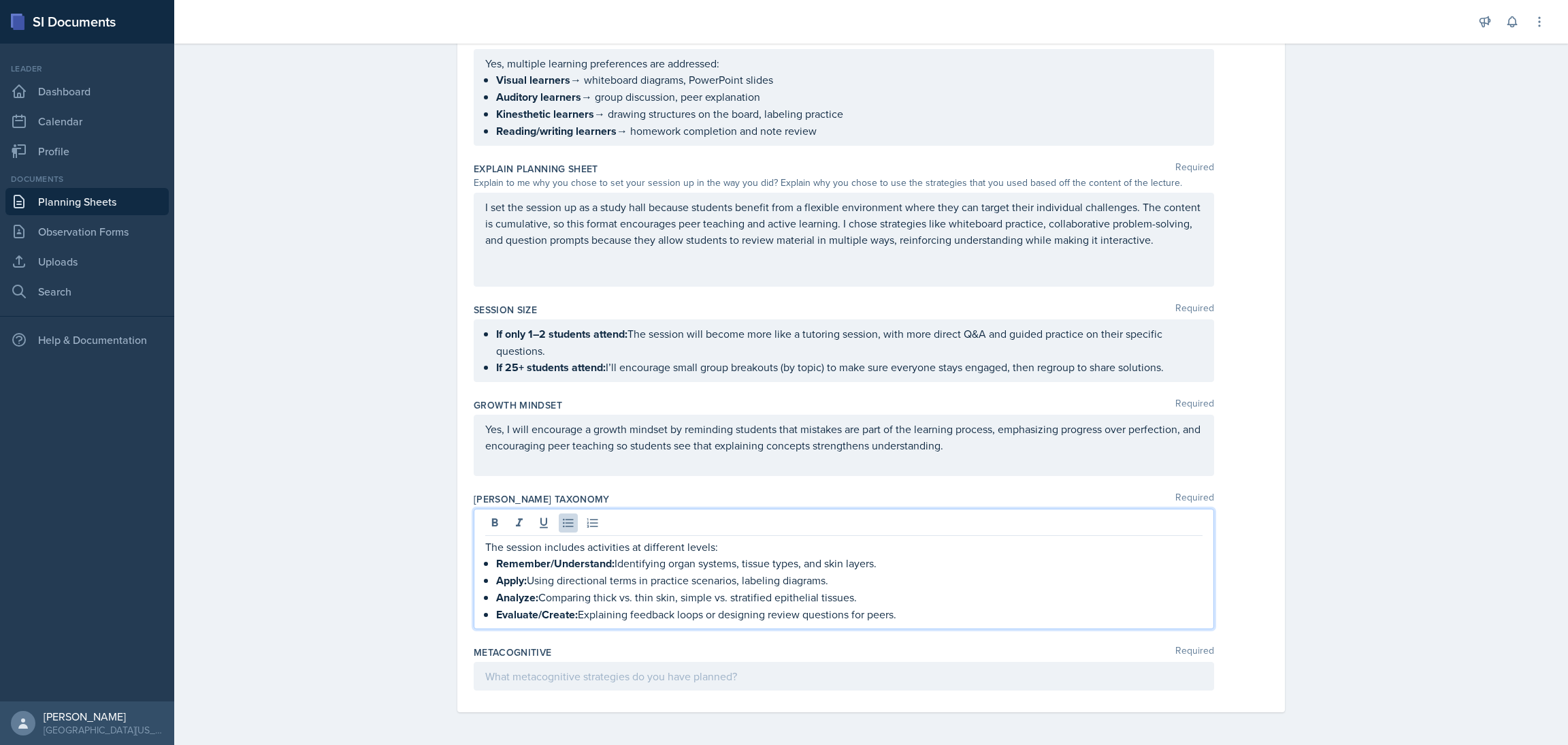
click at [615, 683] on p at bounding box center [844, 676] width 717 height 16
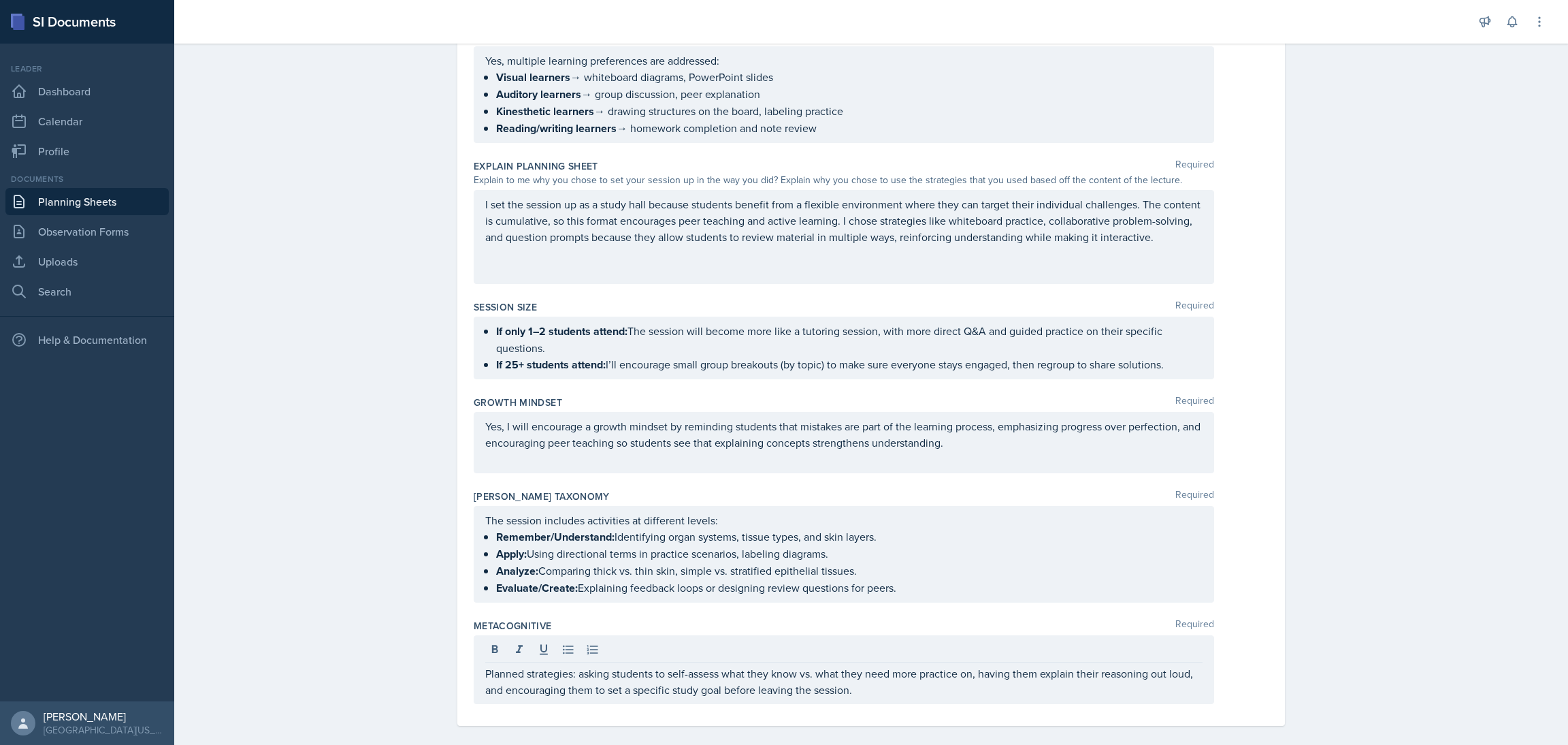
click at [346, 291] on div "Planning Sheets [DATE] Planning Sheet Date [DATE] [DATE] 31 1 2 3 4 5 6 7 8 9 1…" at bounding box center [871, 103] width 1394 height 1312
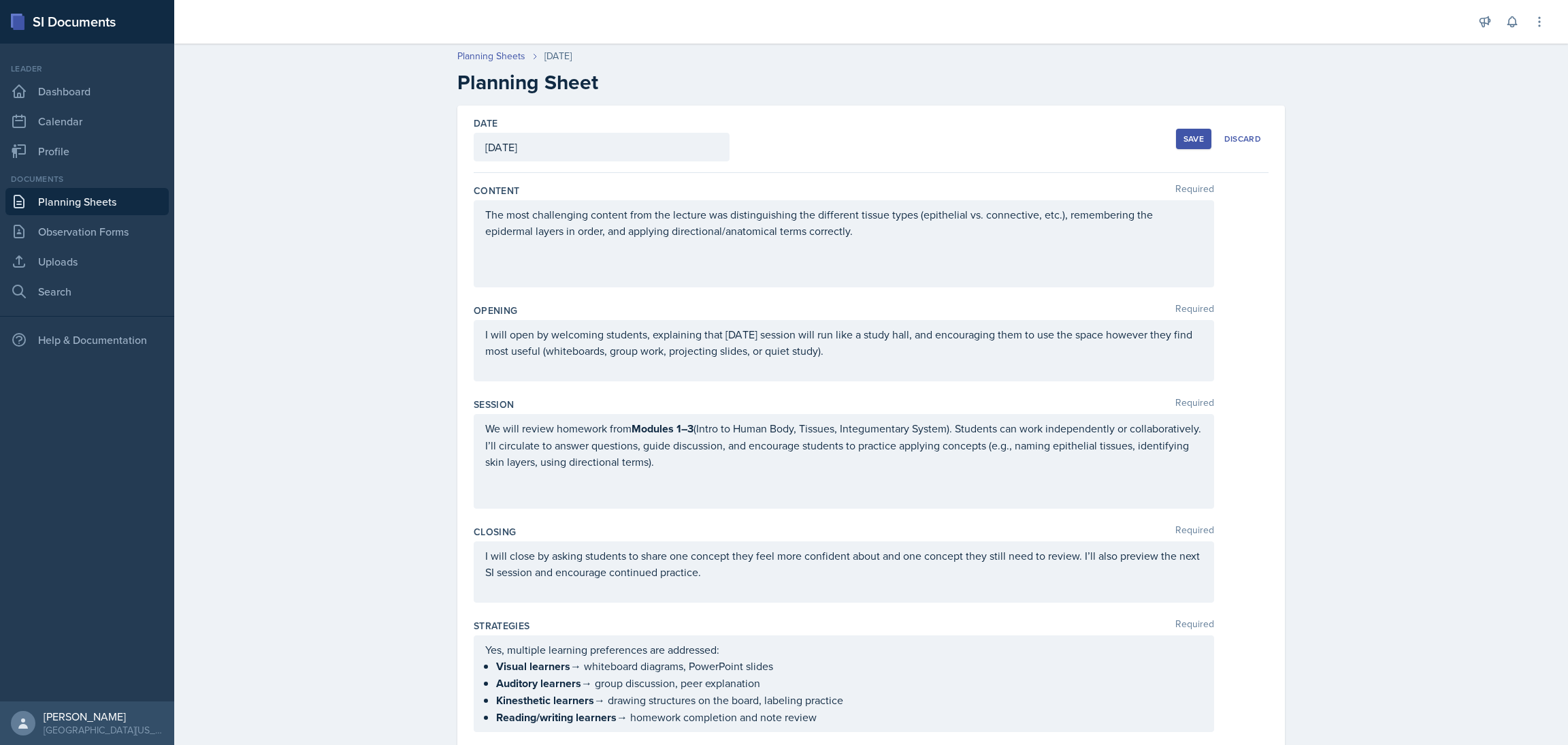
scroll to position [0, 0]
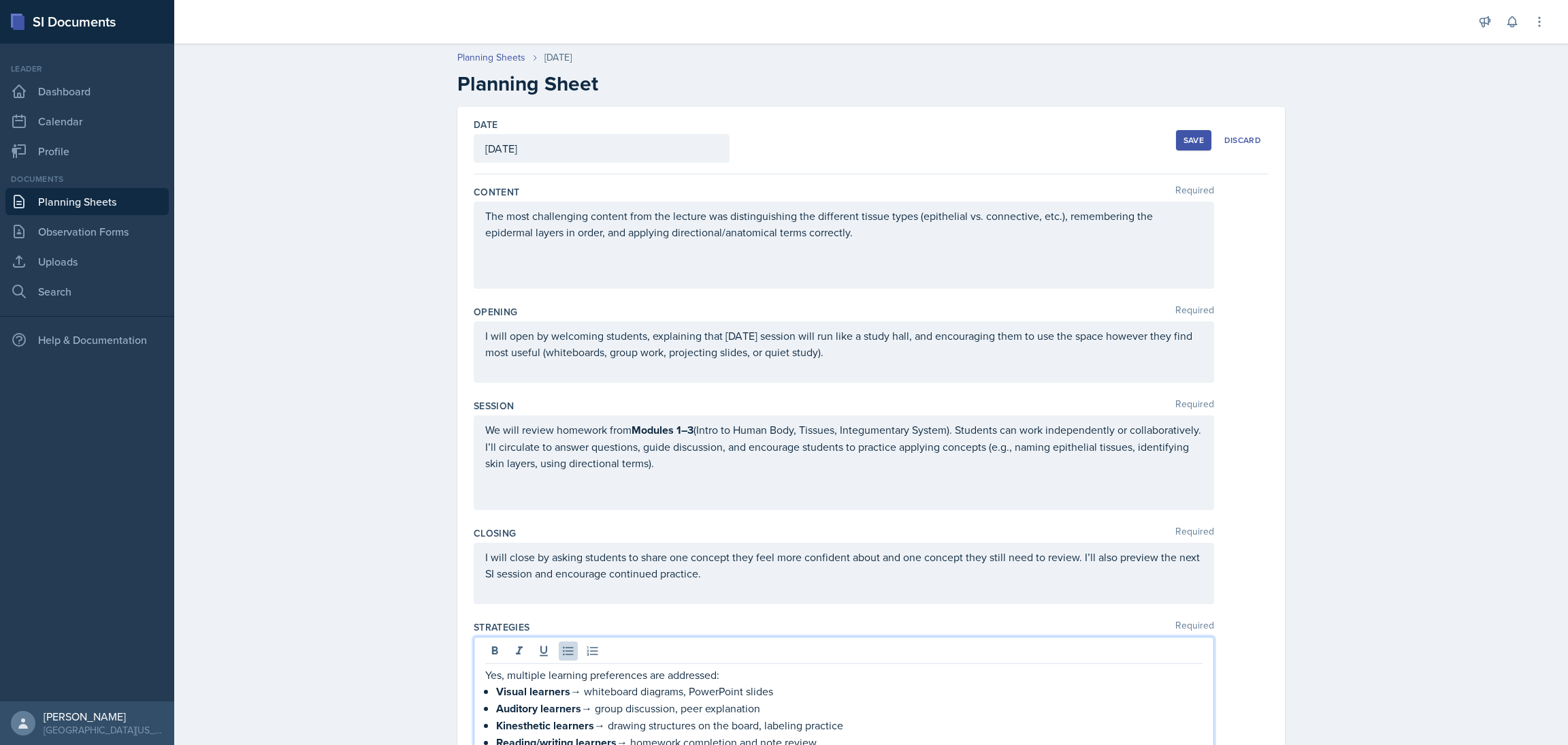
click at [576, 671] on div "Yes, multiple learning preferences are addressed: Visual learners → whiteboard …" at bounding box center [844, 708] width 717 height 84
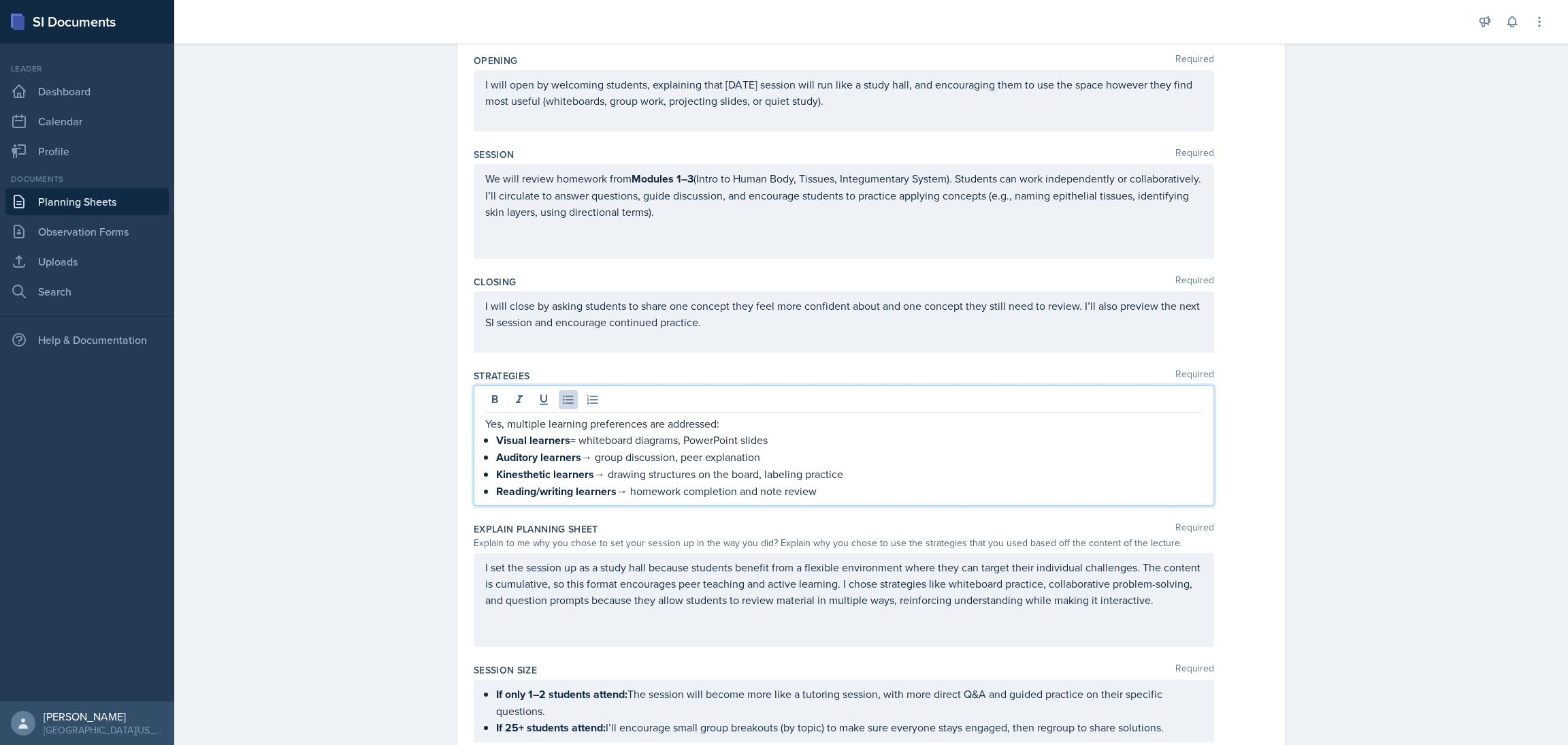
scroll to position [271, 0]
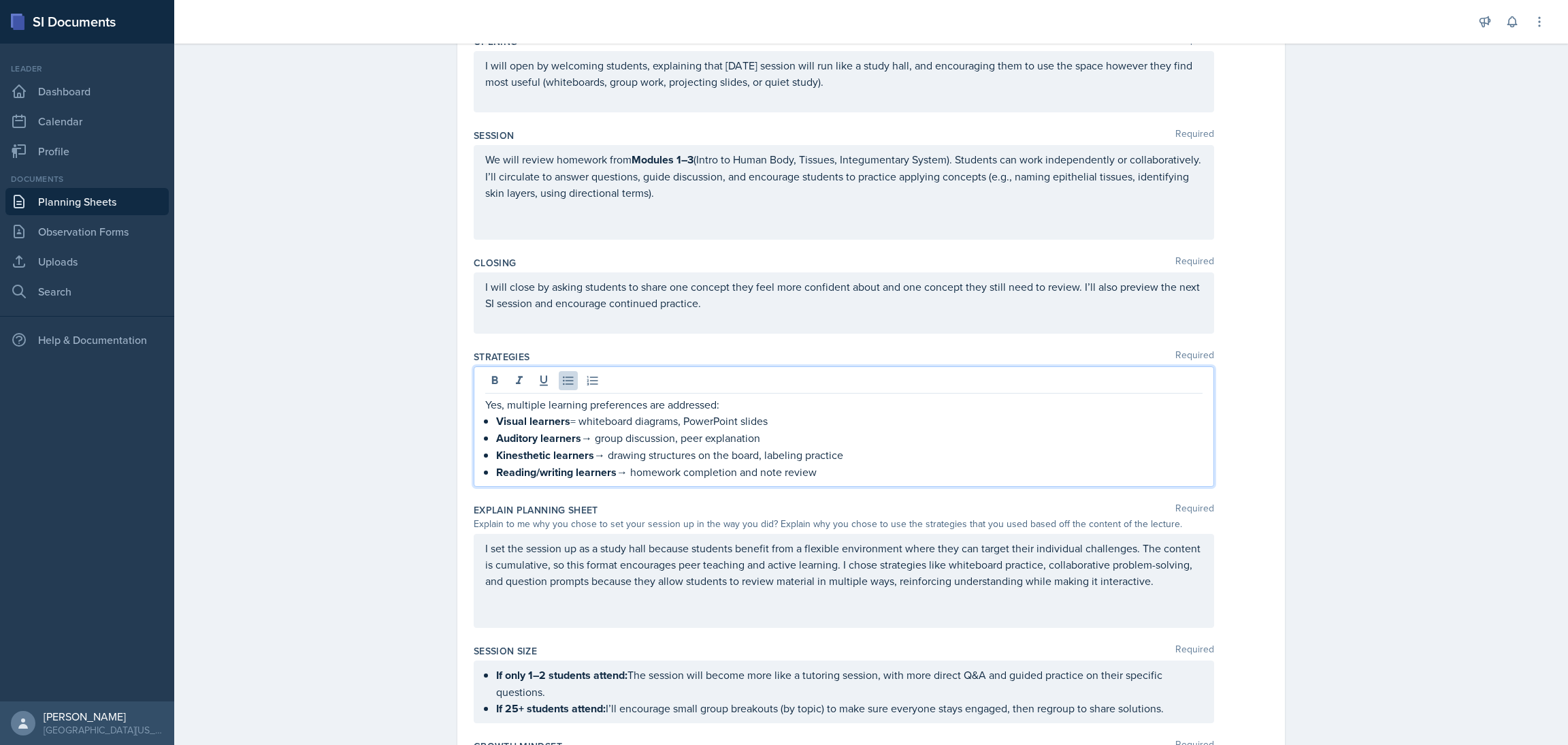
click at [589, 442] on p "Auditory learners → group discussion, peer explanation" at bounding box center [849, 438] width 706 height 17
click at [601, 459] on p "Kinesthetic learners → drawing structures on the board, labeling practice" at bounding box center [849, 454] width 706 height 17
click at [623, 478] on p "Reading/writing learners → homework completion and note review" at bounding box center [849, 471] width 706 height 17
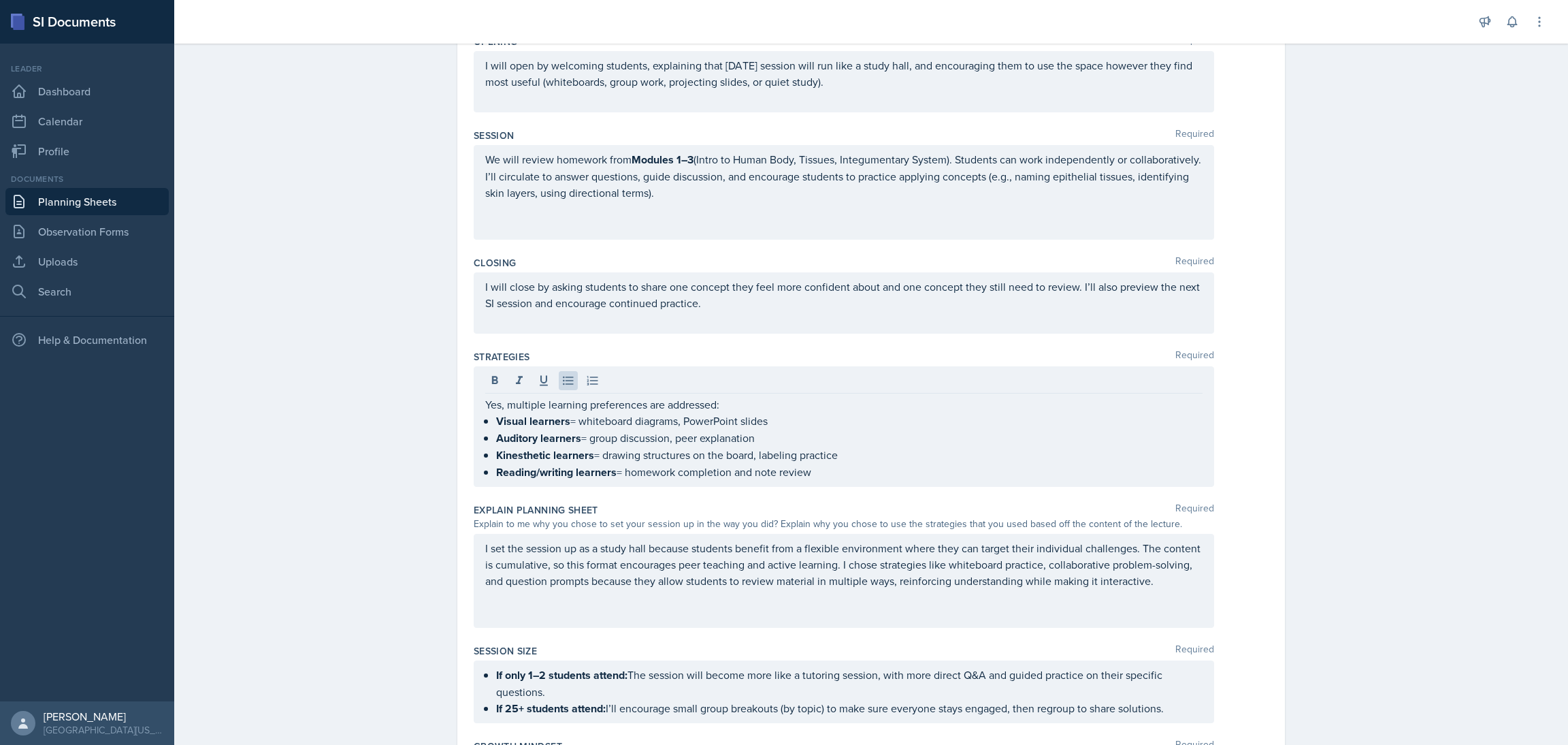
click at [344, 454] on div "Planning Sheets [DATE] Planning Sheet Date [DATE] [DATE] 31 1 2 3 4 5 6 7 8 9 1…" at bounding box center [871, 422] width 1394 height 1312
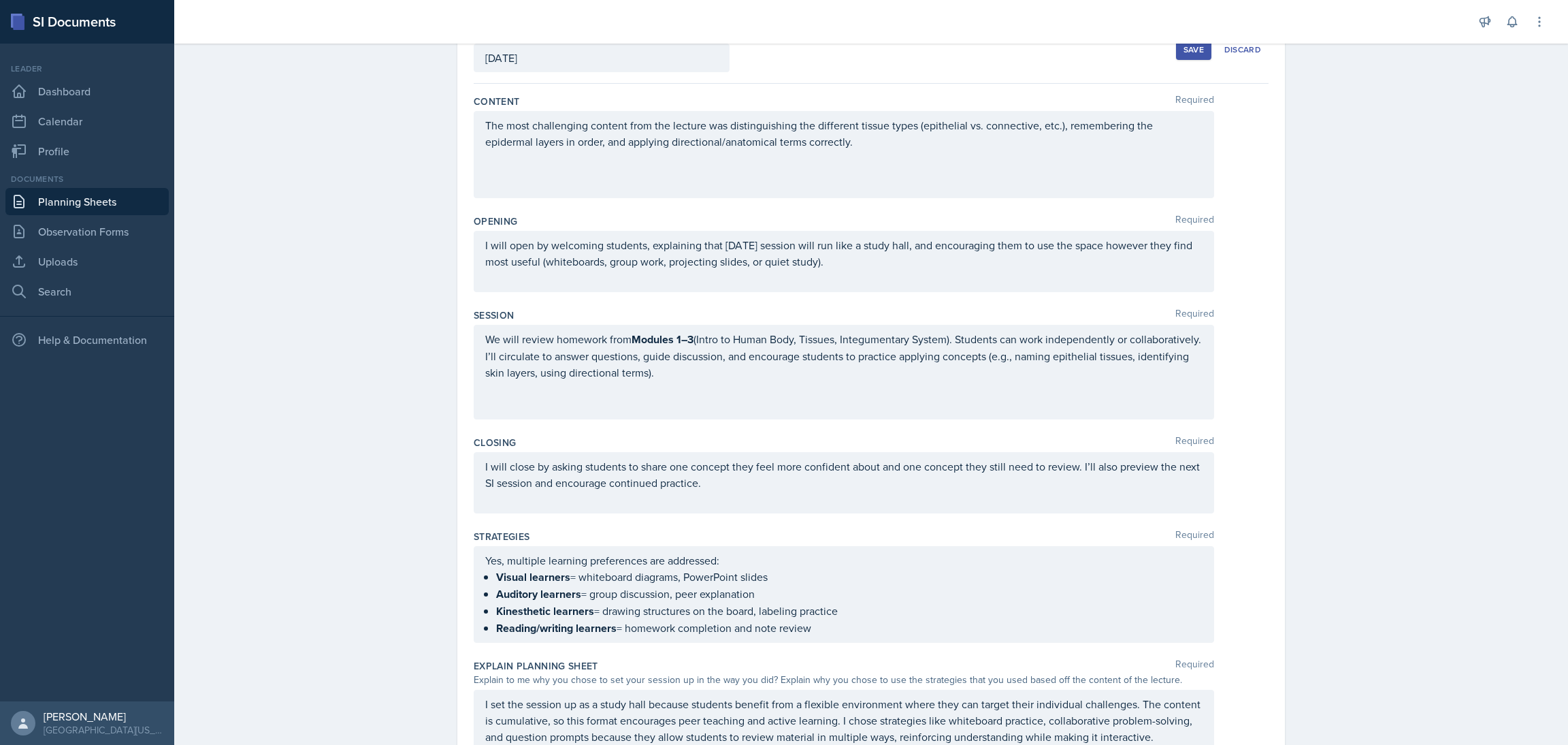
scroll to position [0, 0]
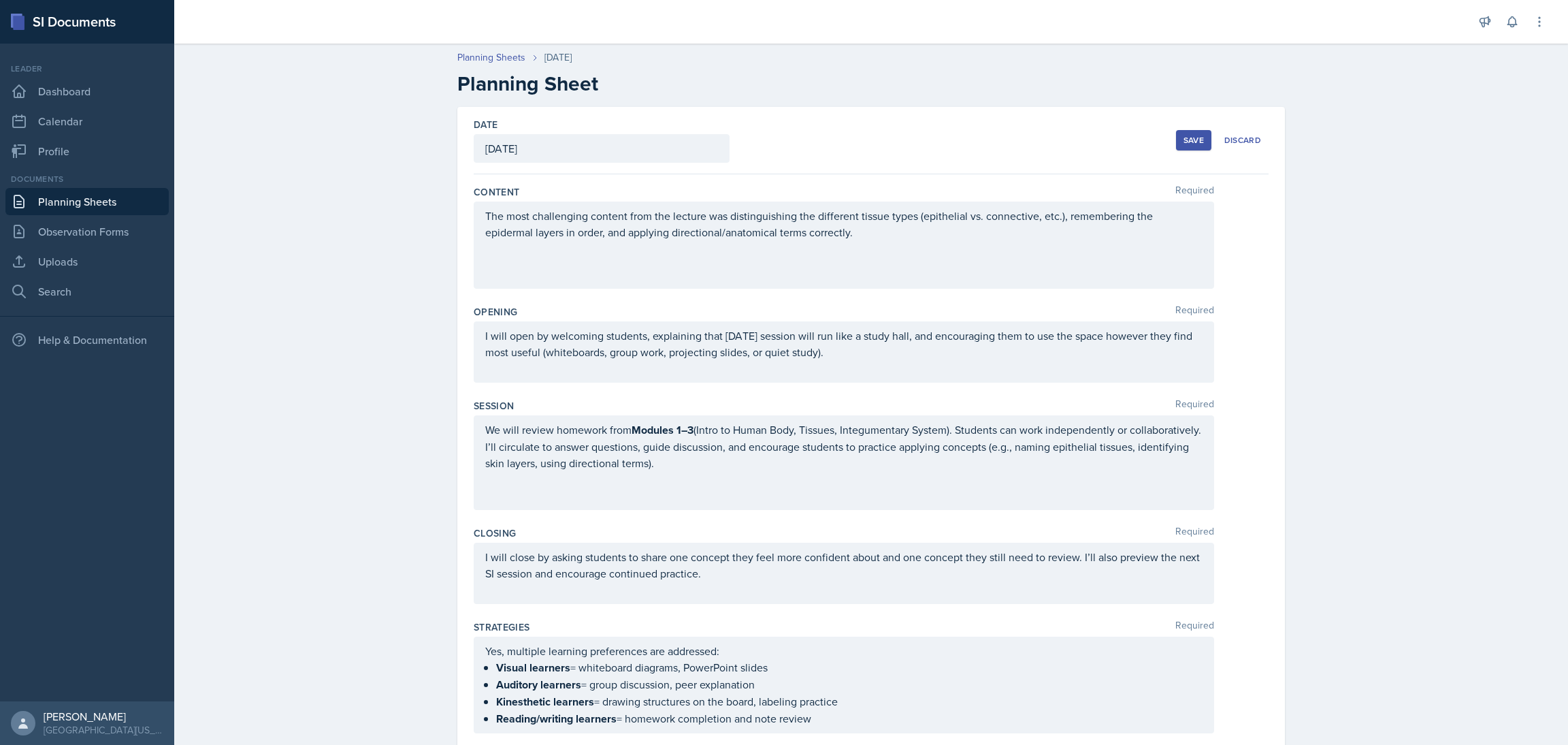
click at [1184, 140] on div "Save" at bounding box center [1193, 140] width 20 height 11
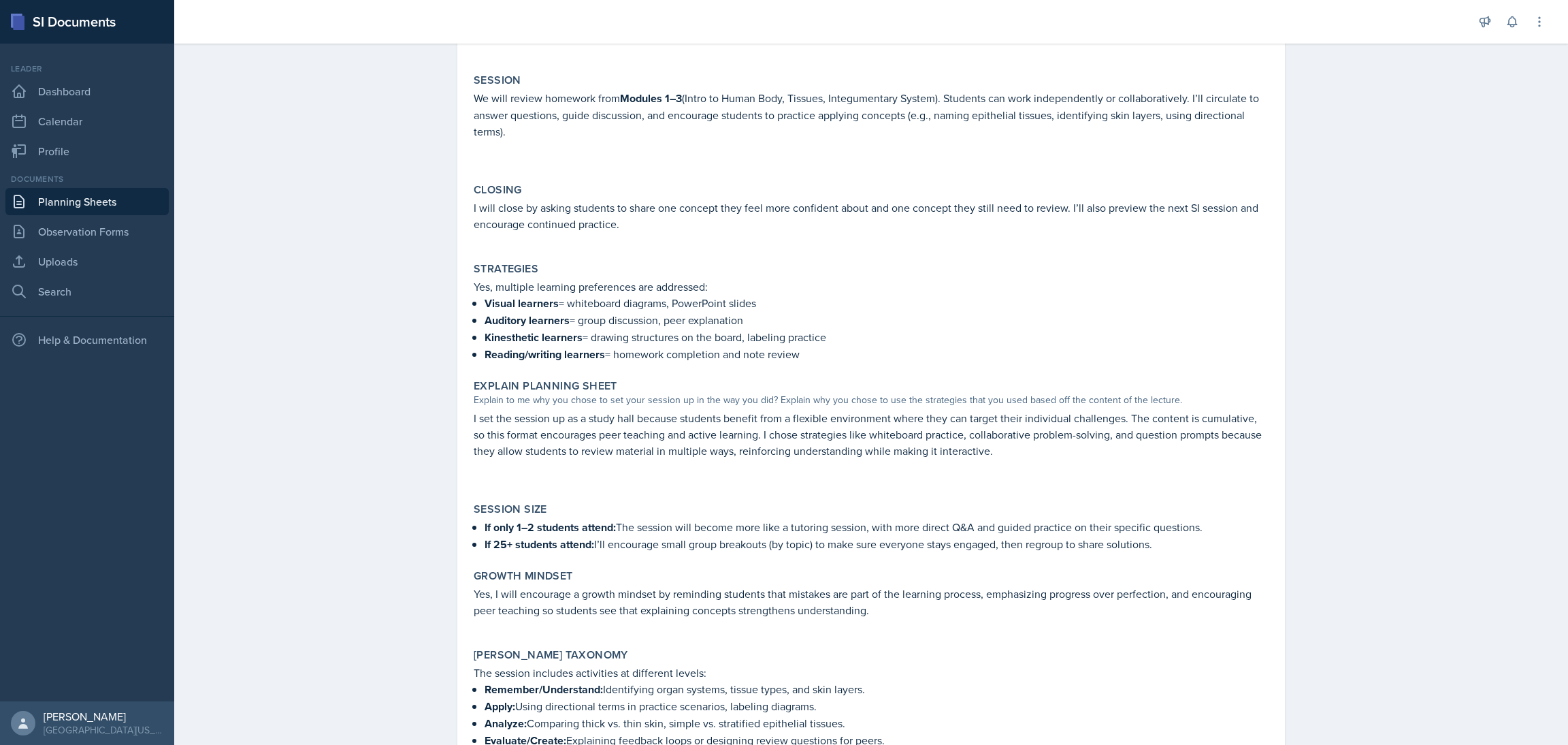
scroll to position [430, 0]
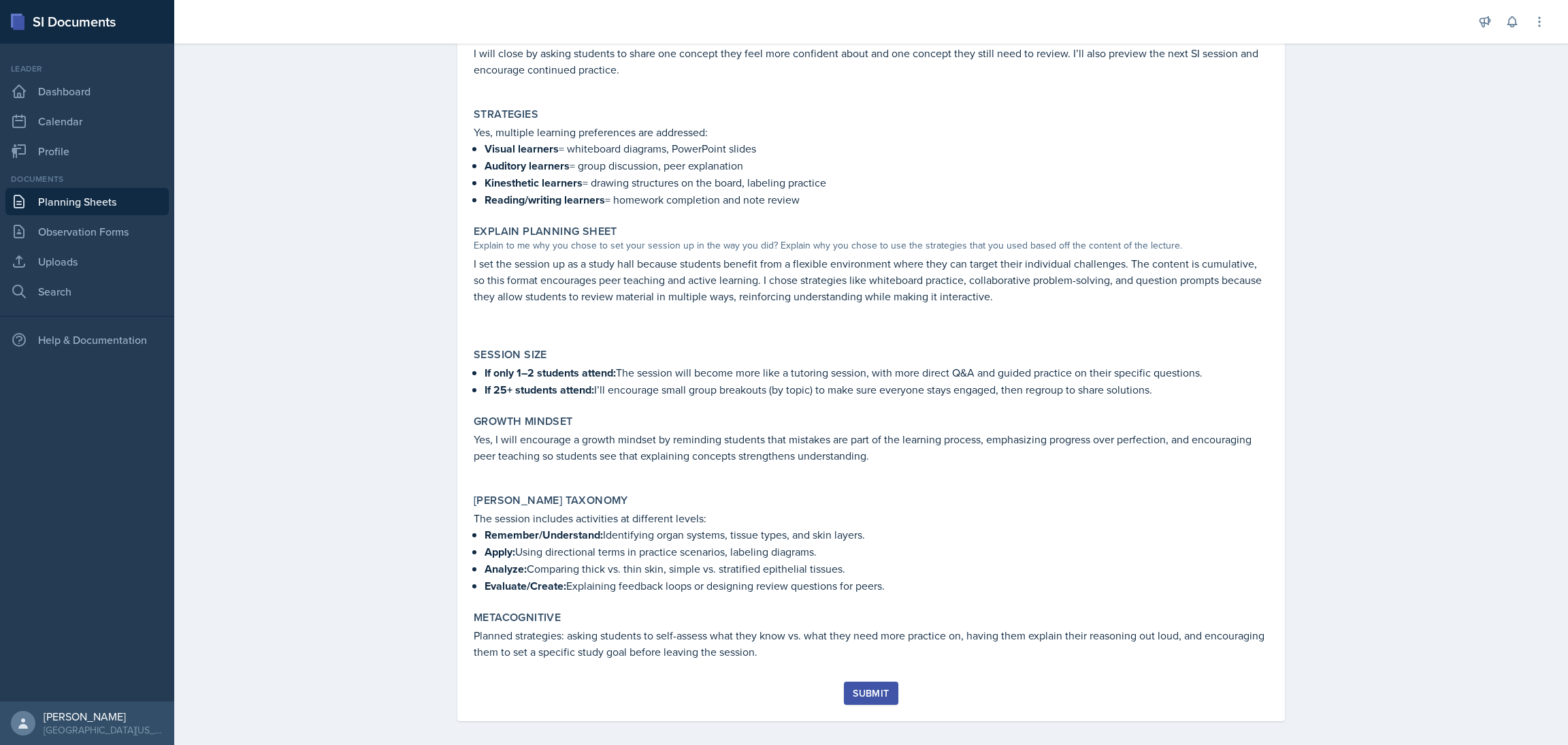
click at [873, 682] on button "Submit" at bounding box center [871, 693] width 54 height 23
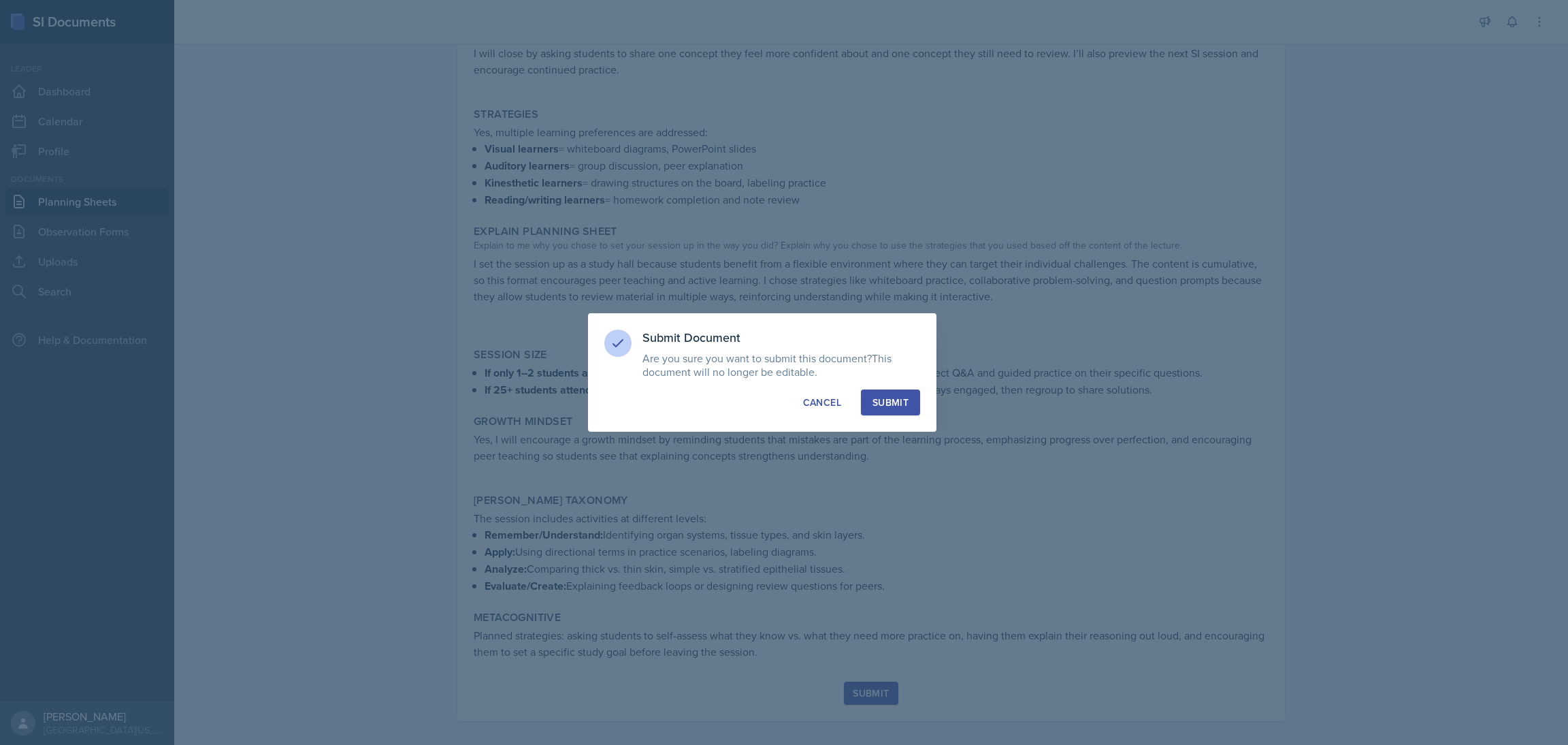
click at [902, 400] on div "Submit" at bounding box center [890, 402] width 36 height 14
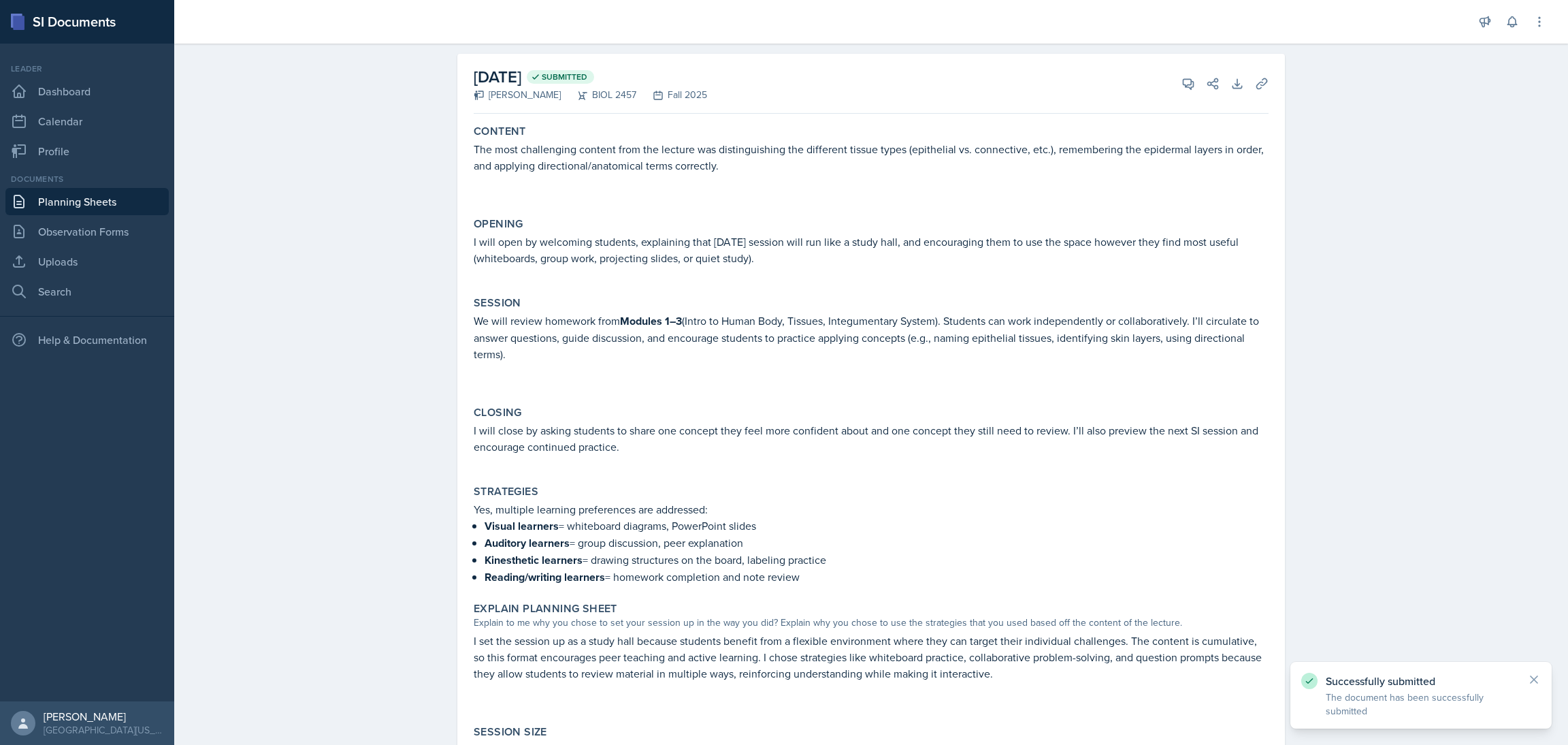
scroll to position [0, 0]
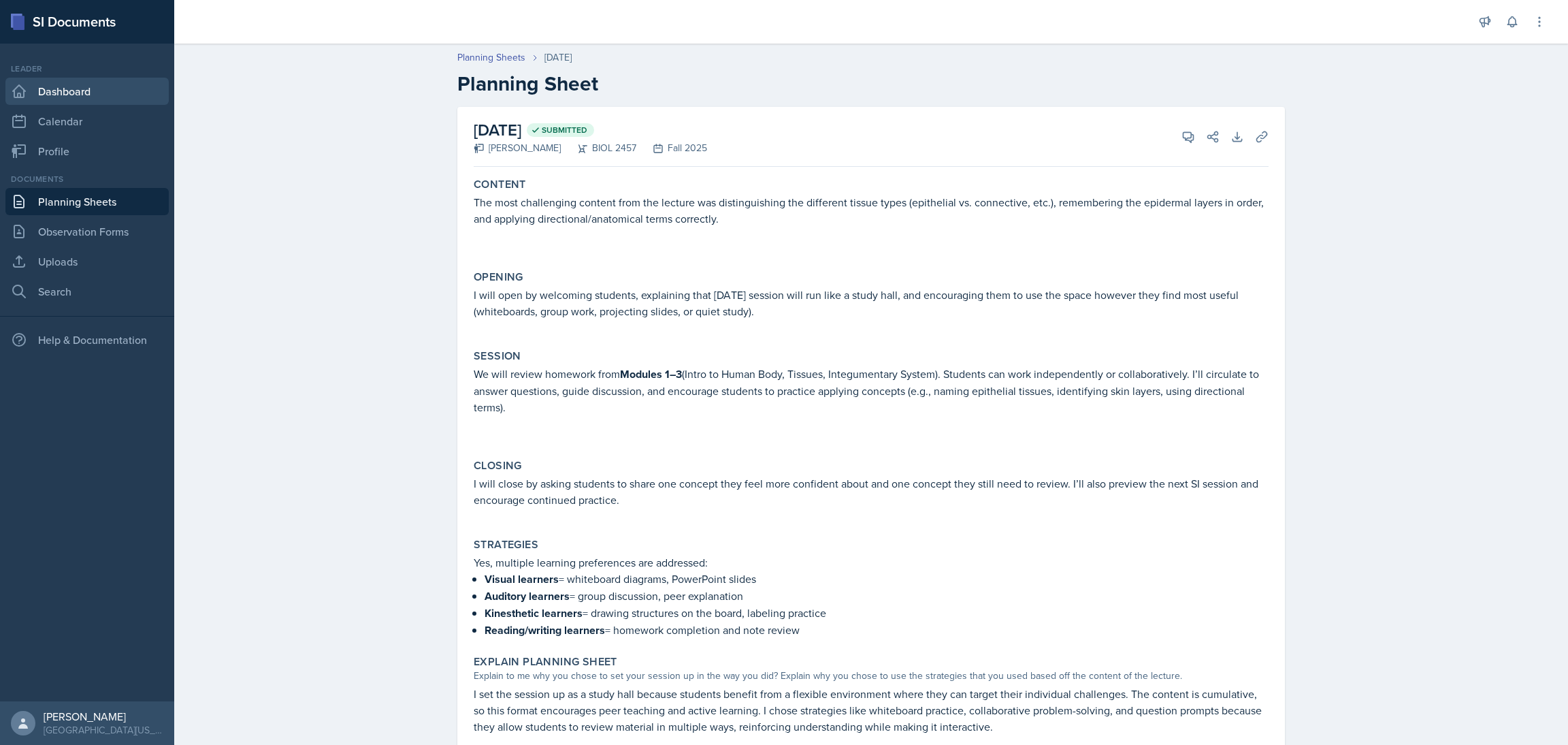
click at [128, 92] on link "Dashboard" at bounding box center [87, 92] width 164 height 27
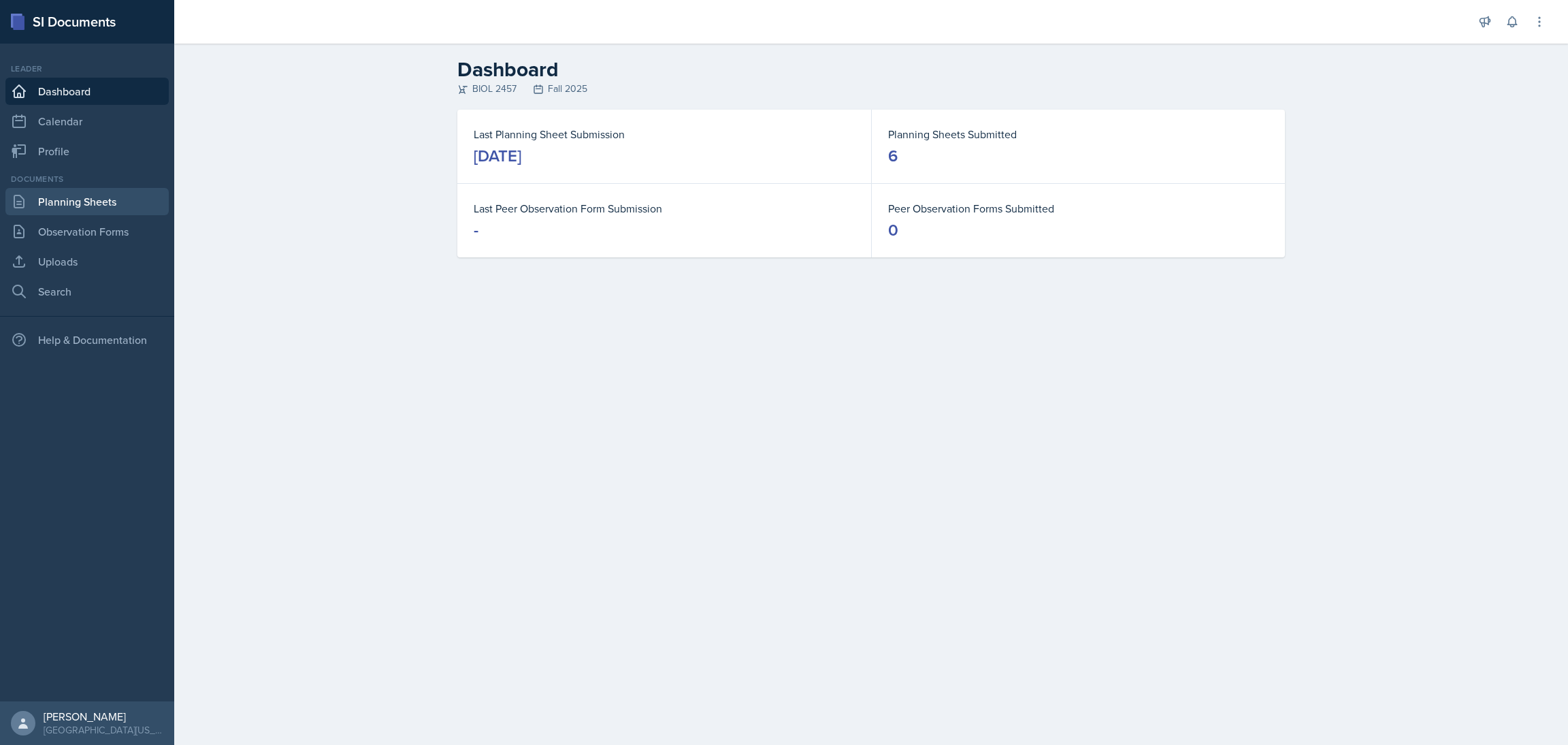
click at [105, 204] on link "Planning Sheets" at bounding box center [87, 202] width 164 height 27
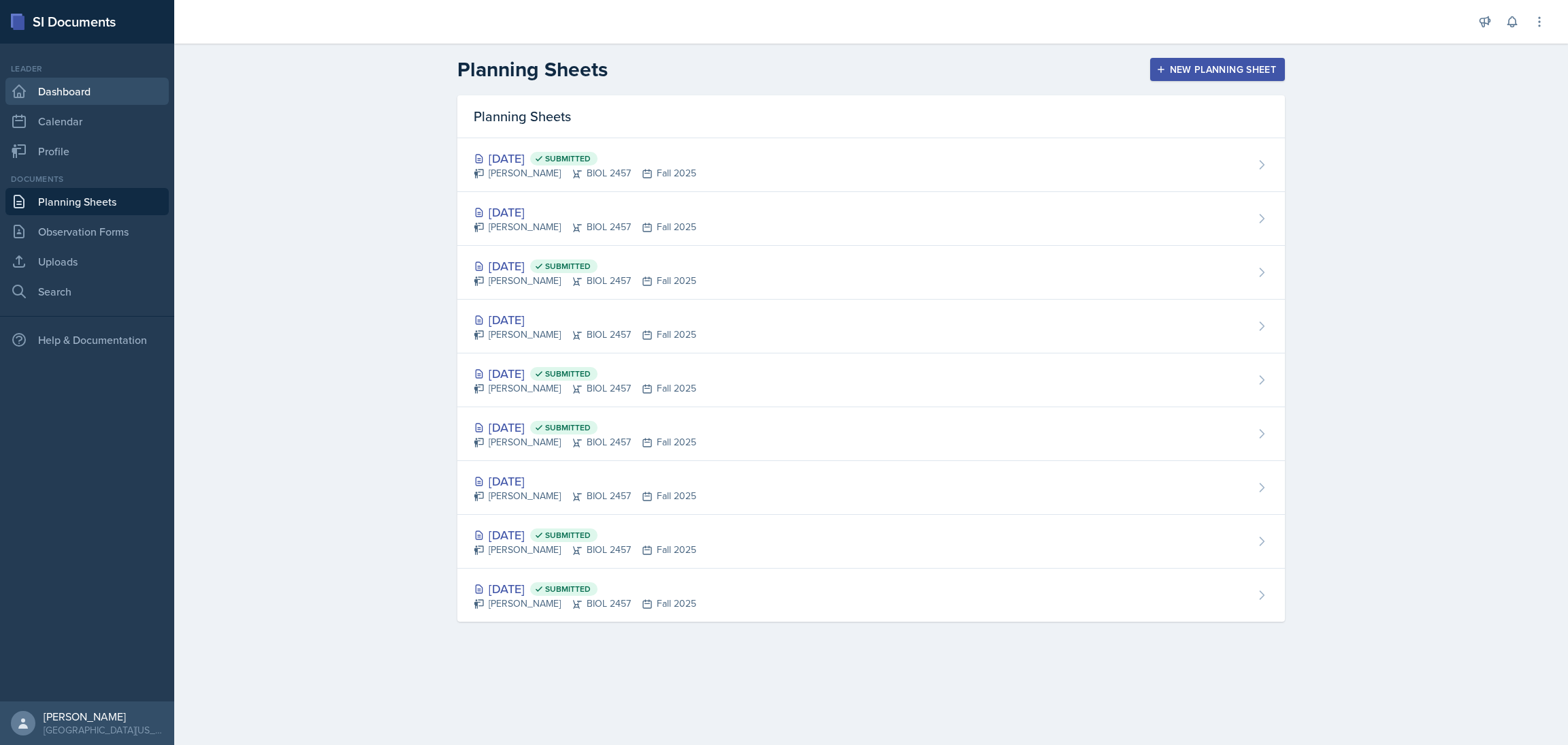
click at [84, 96] on link "Dashboard" at bounding box center [87, 92] width 164 height 27
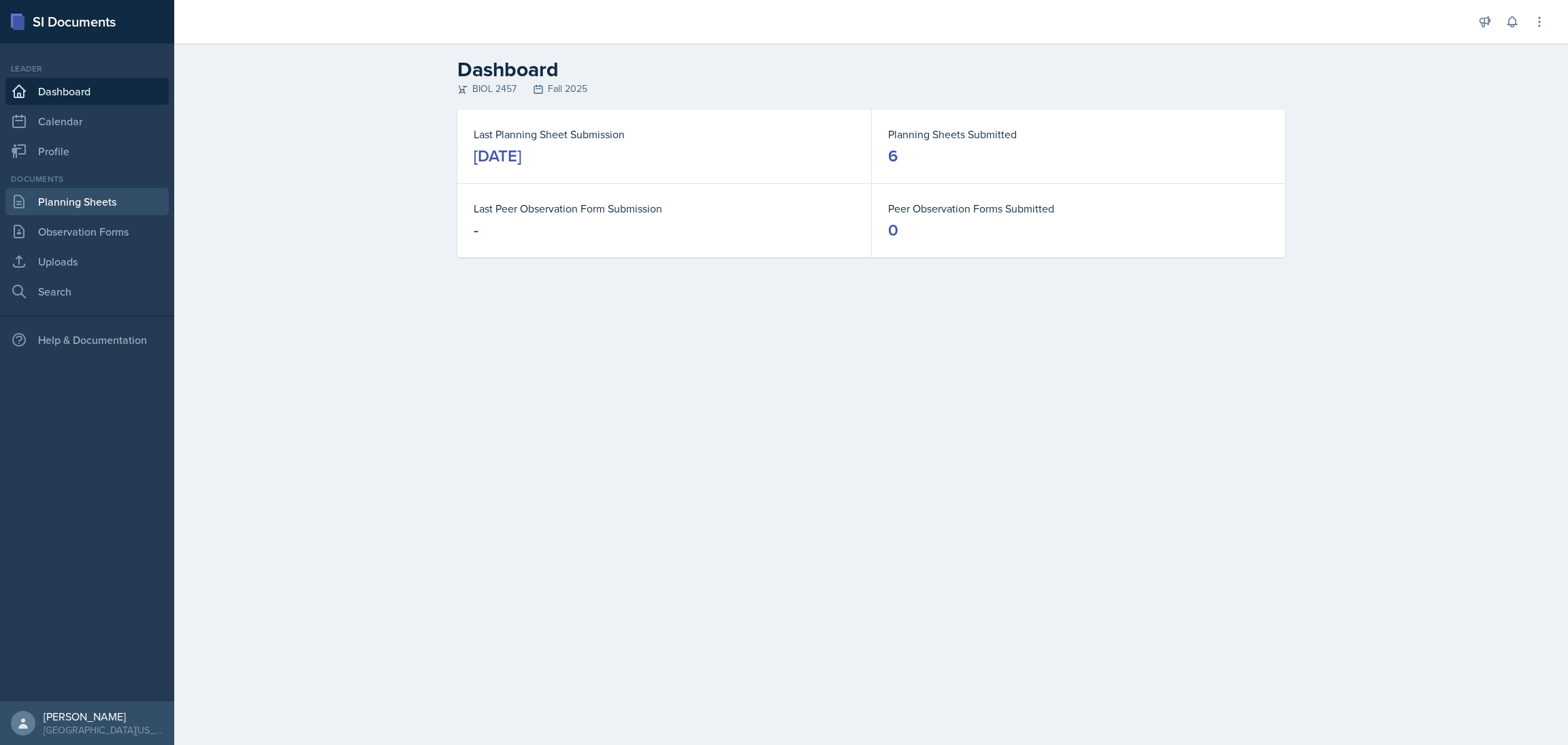
click at [97, 202] on link "Planning Sheets" at bounding box center [87, 202] width 164 height 27
